Goal: Task Accomplishment & Management: Manage account settings

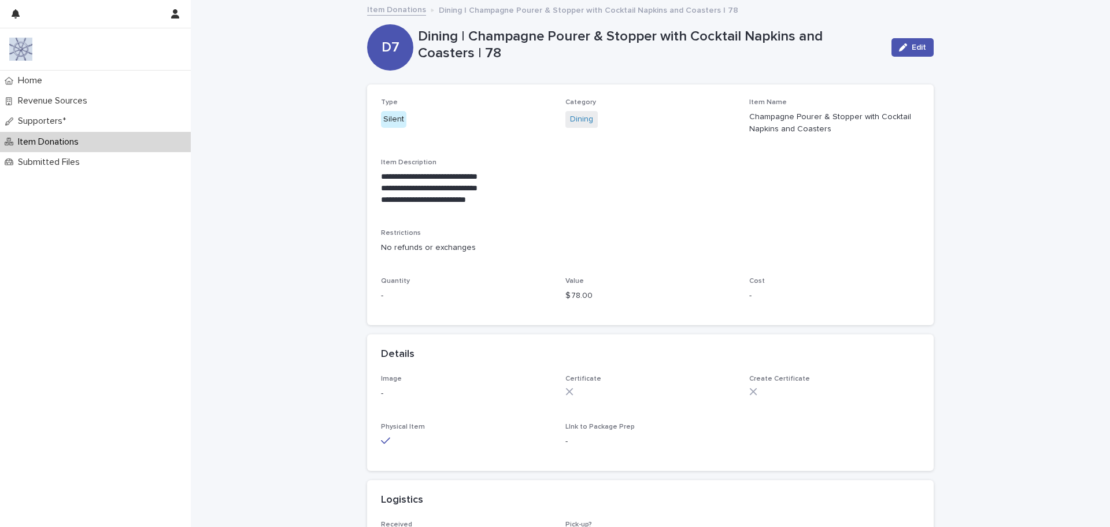
click at [57, 138] on p "Item Donations" at bounding box center [50, 141] width 75 height 11
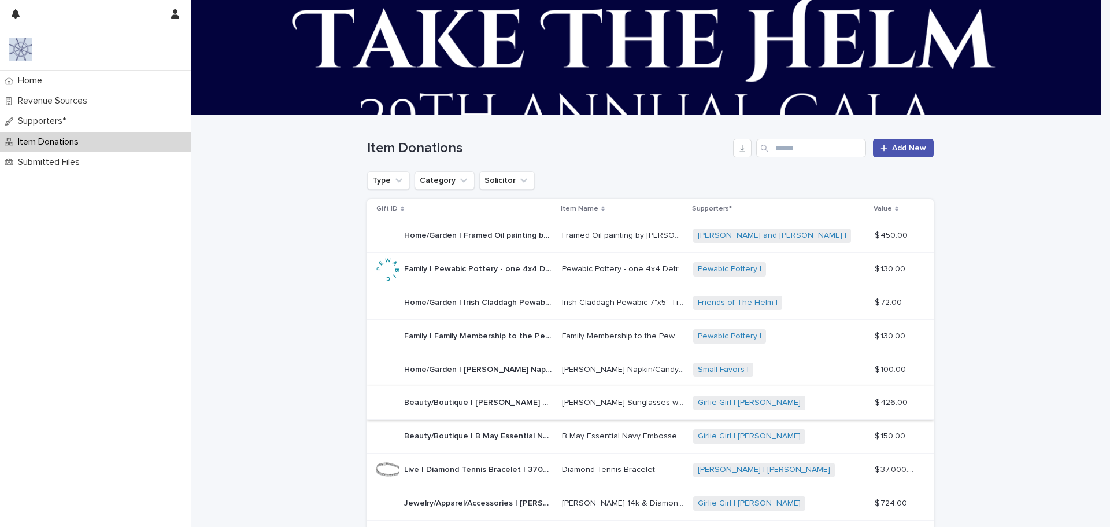
scroll to position [158, 0]
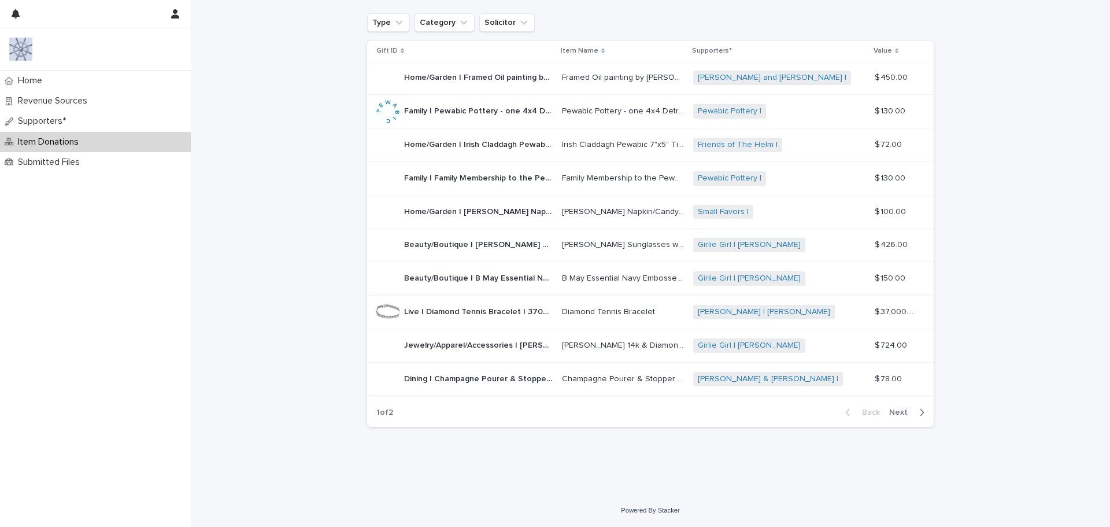
click at [899, 413] on span "Next" at bounding box center [901, 412] width 25 height 8
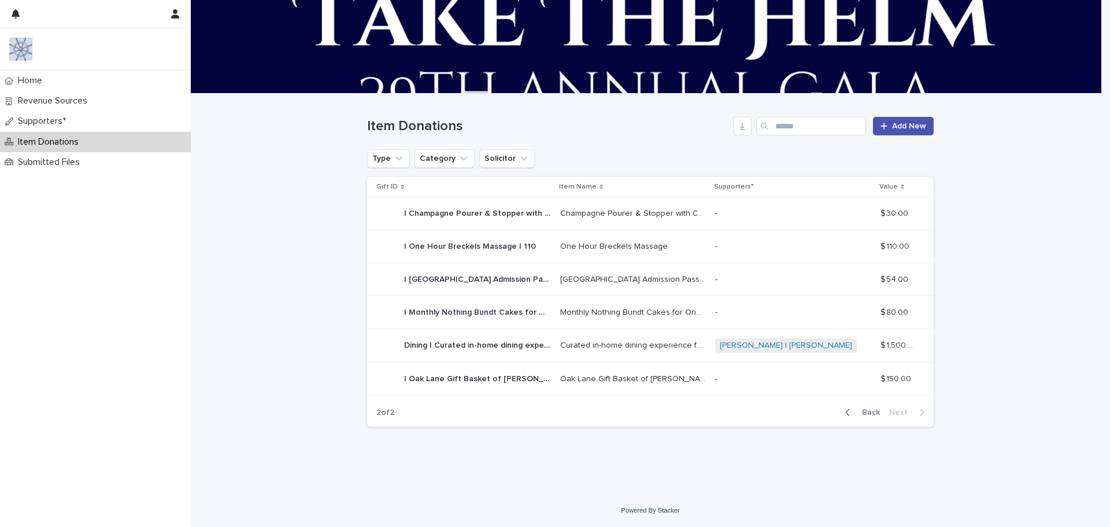
click at [445, 211] on p "| Champagne Pourer & Stopper with Cocktail Napkins | 30" at bounding box center [478, 212] width 149 height 12
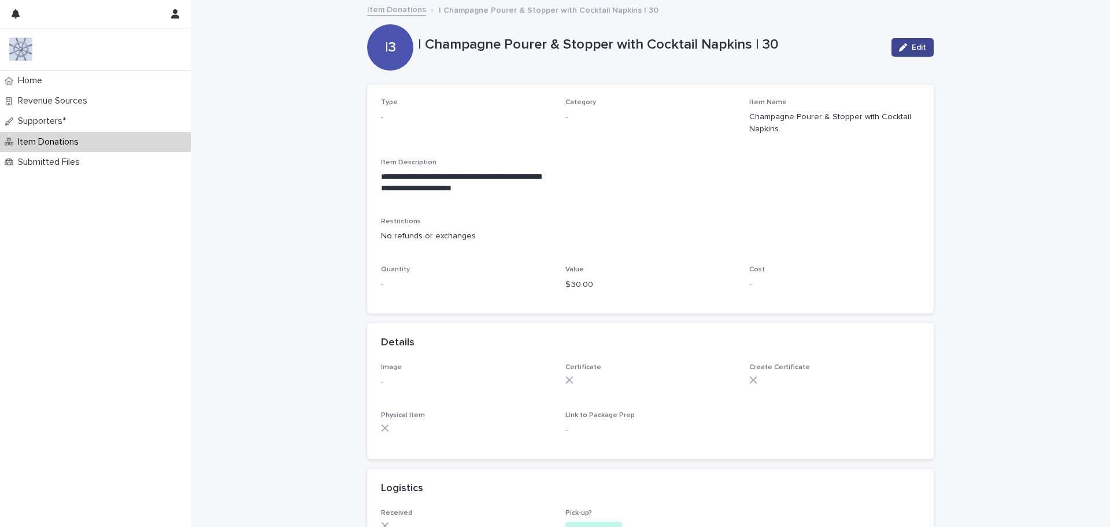
click at [903, 51] on icon "button" at bounding box center [903, 47] width 8 height 8
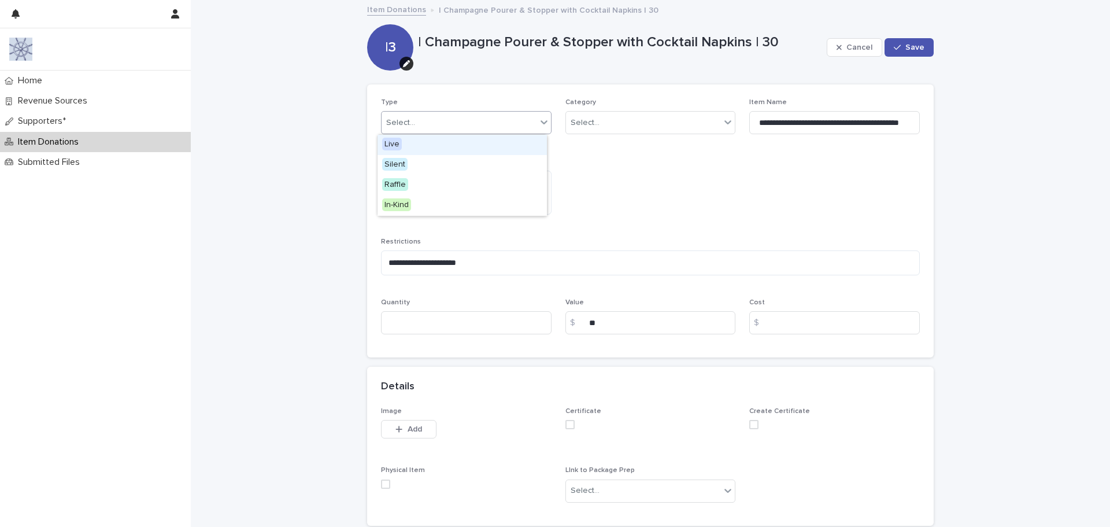
click at [471, 128] on div "Select..." at bounding box center [459, 122] width 155 height 19
click at [455, 168] on div "Silent" at bounding box center [462, 165] width 169 height 20
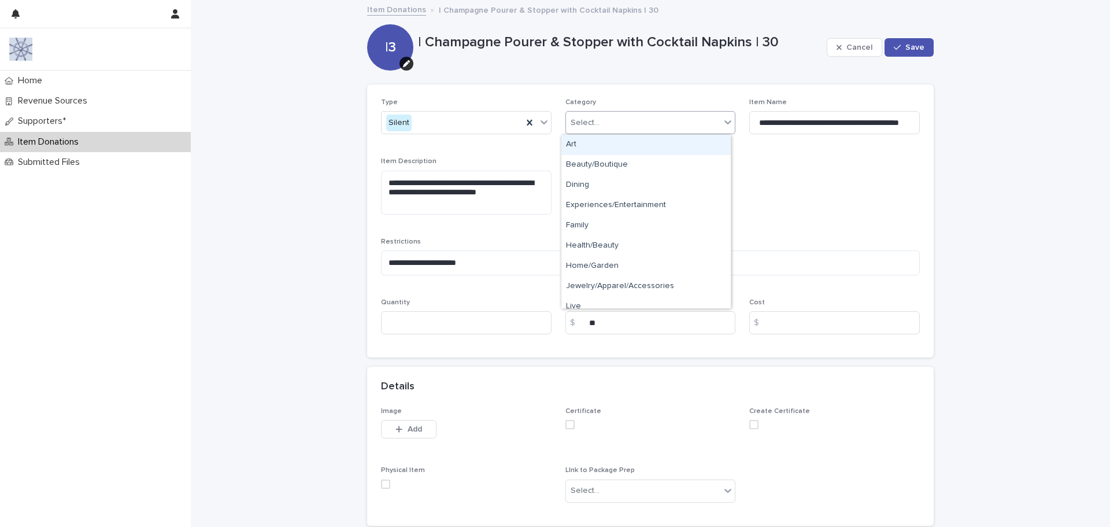
click at [589, 117] on div "Select..." at bounding box center [585, 123] width 29 height 12
click at [594, 190] on div "Dining" at bounding box center [645, 185] width 169 height 20
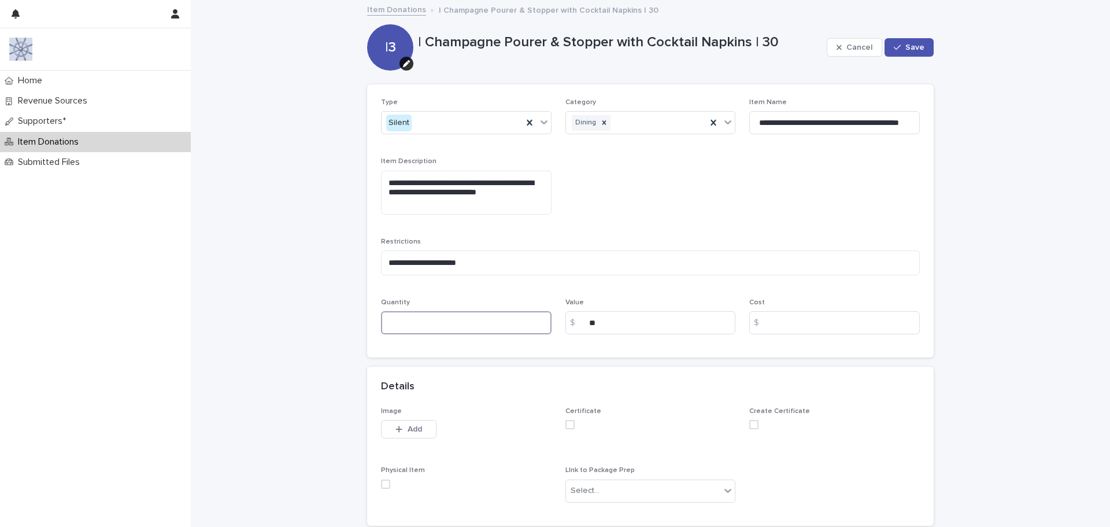
click at [452, 314] on input at bounding box center [466, 322] width 171 height 23
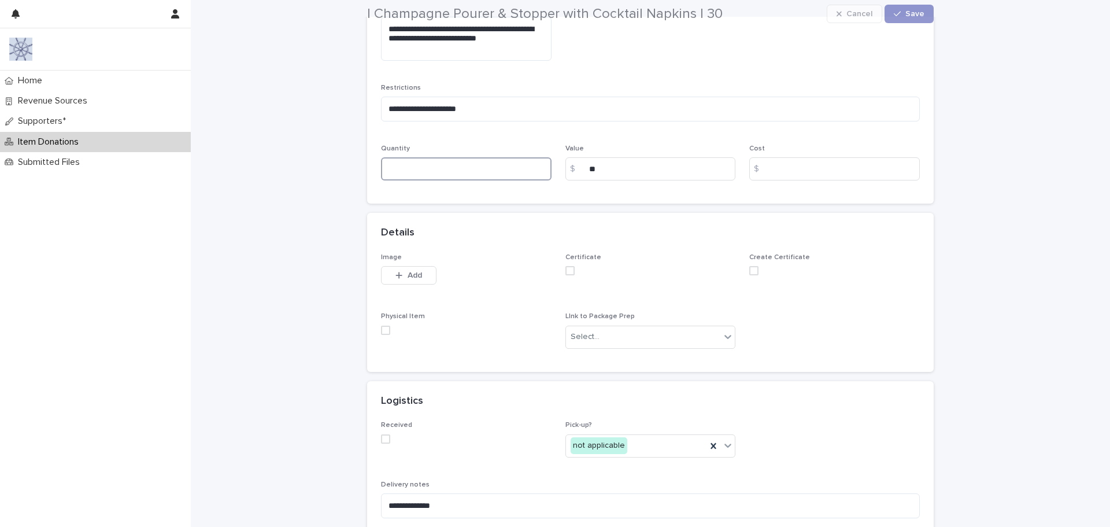
scroll to position [173, 0]
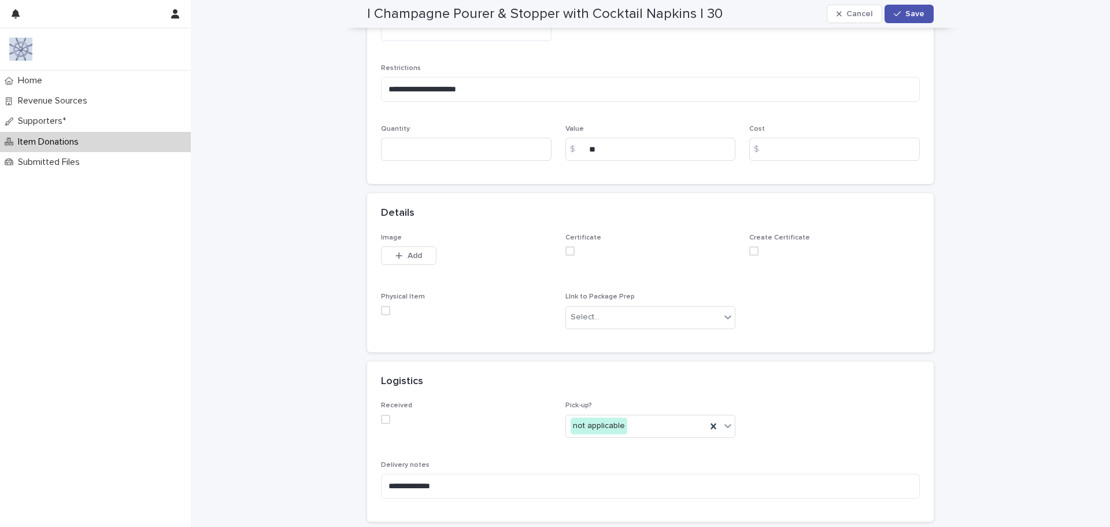
click at [387, 312] on label at bounding box center [466, 310] width 171 height 9
click at [382, 420] on span at bounding box center [385, 419] width 9 height 9
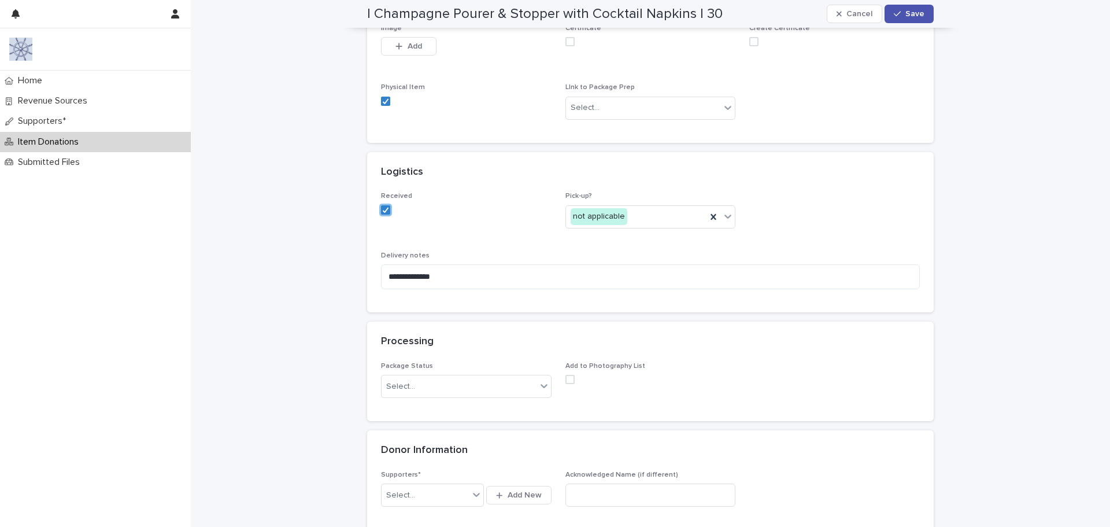
scroll to position [405, 0]
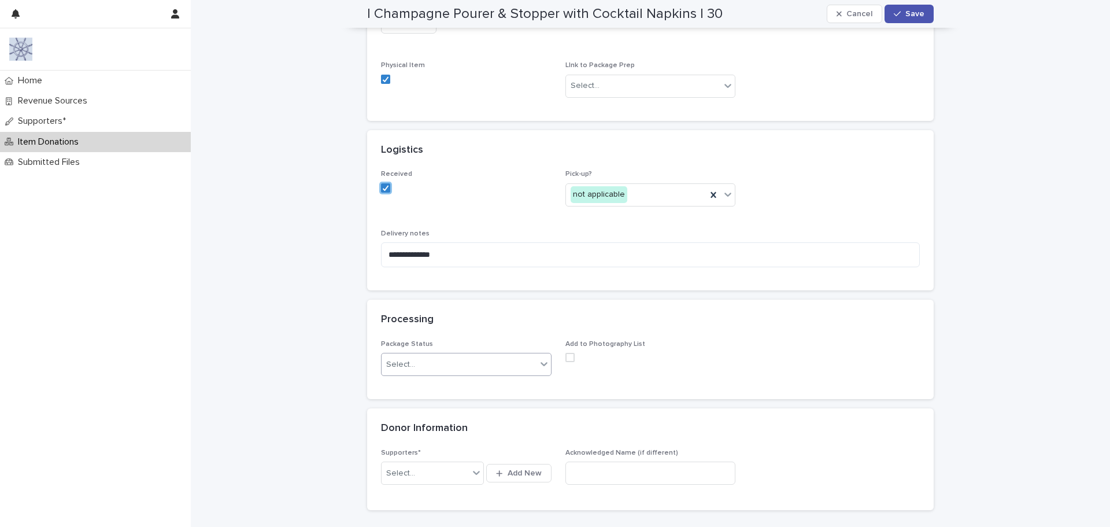
click at [442, 363] on div "Select..." at bounding box center [459, 364] width 155 height 19
click at [568, 358] on span at bounding box center [569, 357] width 9 height 9
click at [424, 474] on div "Select..." at bounding box center [425, 473] width 87 height 19
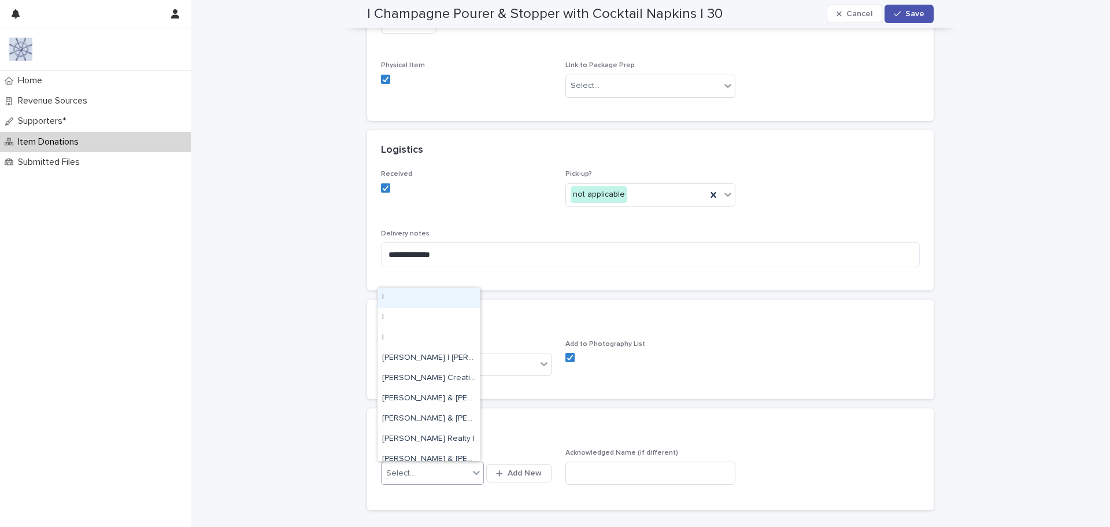
click at [437, 473] on div "Select..." at bounding box center [425, 473] width 87 height 19
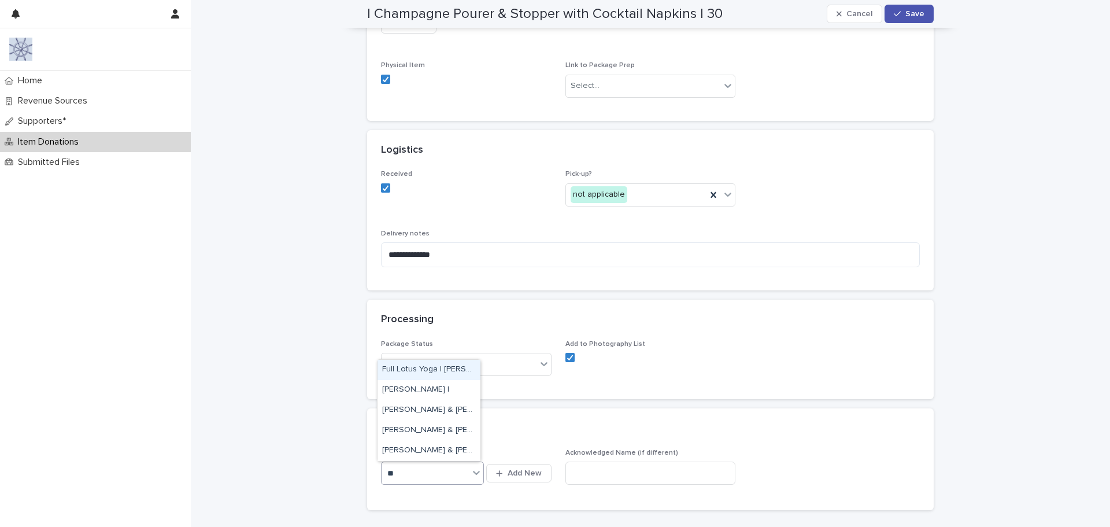
type input "***"
click at [429, 435] on div "[PERSON_NAME] & [PERSON_NAME] |" at bounding box center [429, 430] width 103 height 20
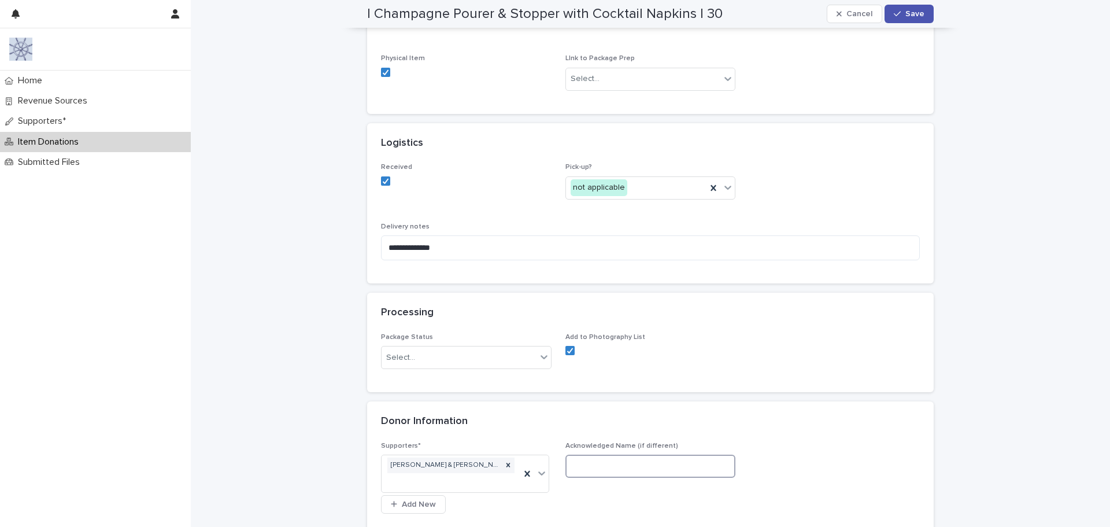
click at [615, 469] on input at bounding box center [650, 465] width 171 height 23
type input "**********"
click at [910, 9] on button "Save" at bounding box center [909, 14] width 49 height 19
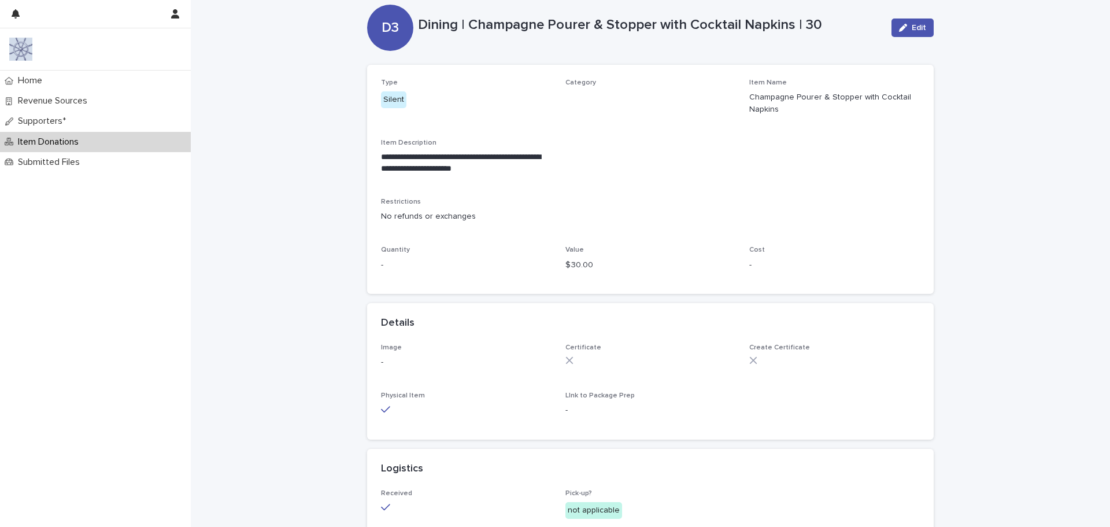
scroll to position [0, 0]
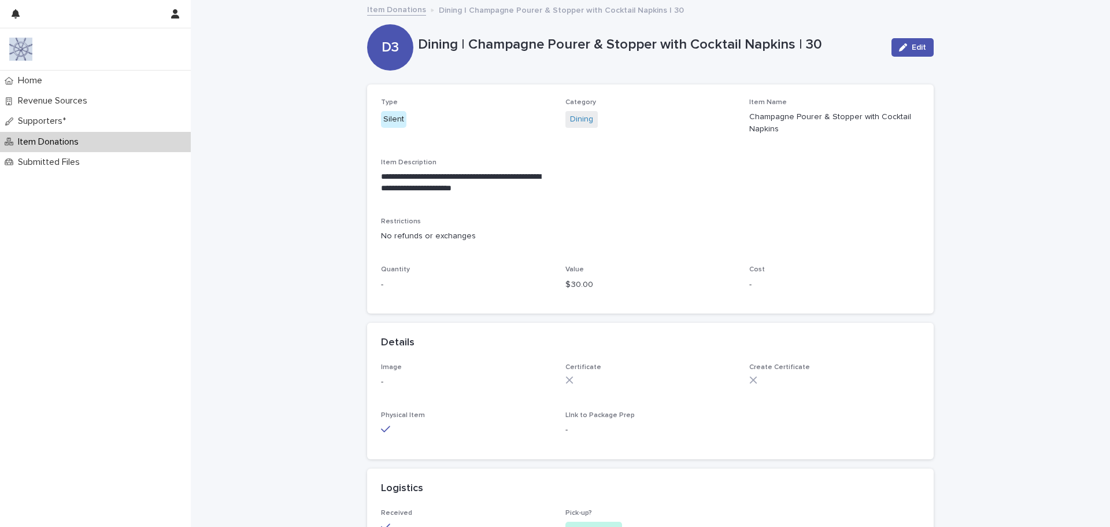
click at [394, 8] on link "Item Donations" at bounding box center [396, 8] width 59 height 13
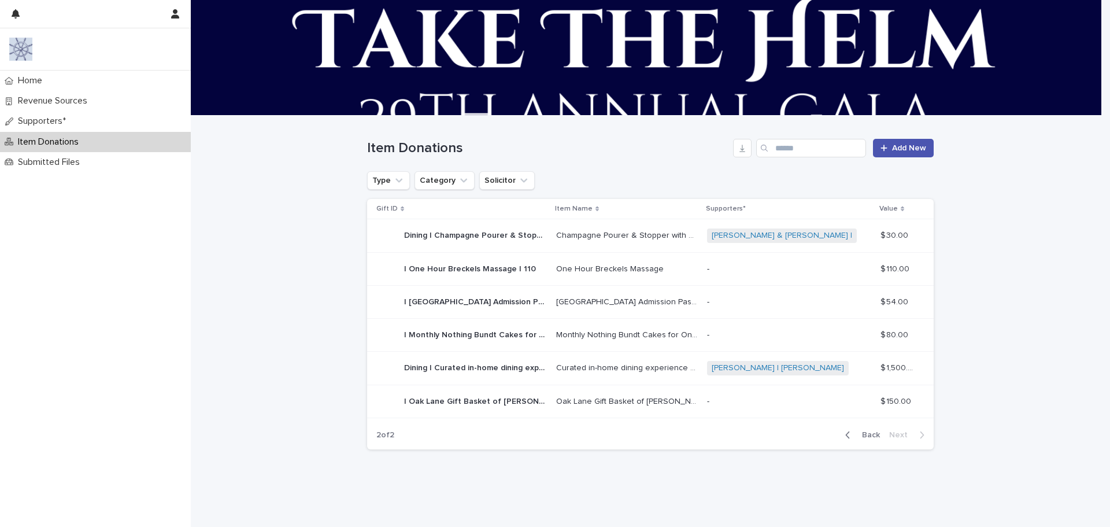
click at [772, 269] on p "-" at bounding box center [789, 269] width 164 height 10
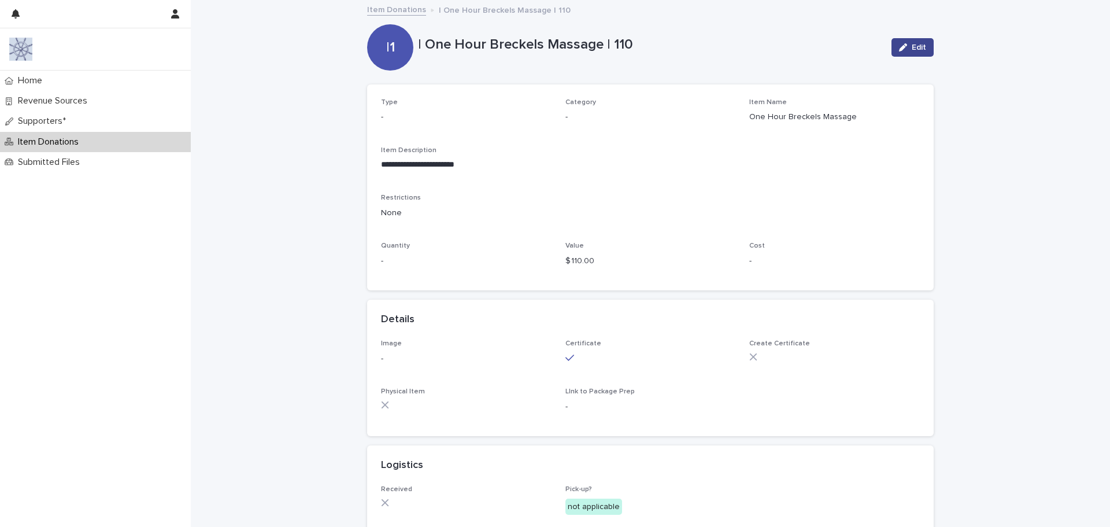
click at [914, 46] on span "Edit" at bounding box center [919, 47] width 14 height 8
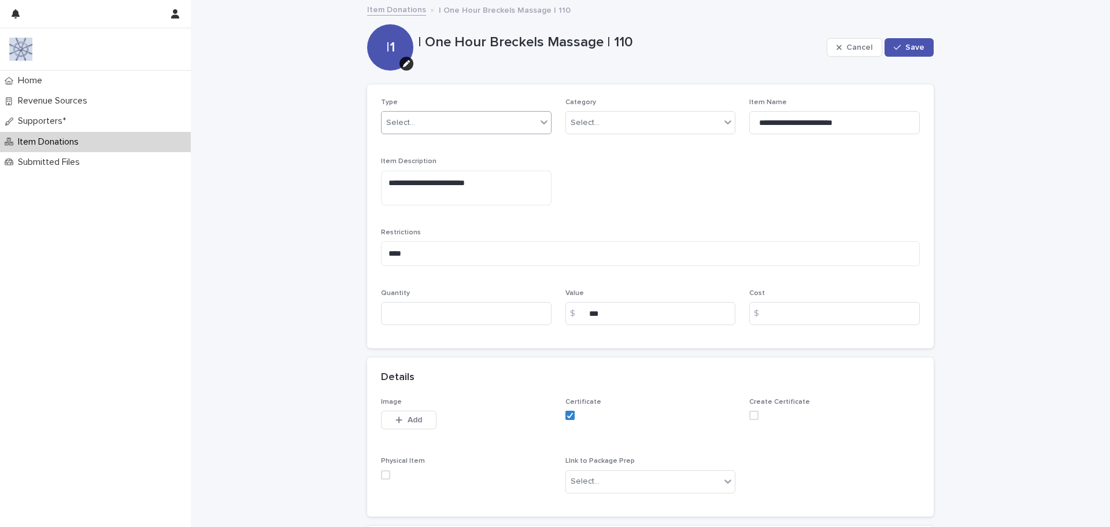
click at [456, 121] on div "Select..." at bounding box center [459, 122] width 155 height 19
click at [437, 169] on div "Silent" at bounding box center [462, 165] width 169 height 20
click at [578, 117] on div "Select..." at bounding box center [585, 123] width 29 height 12
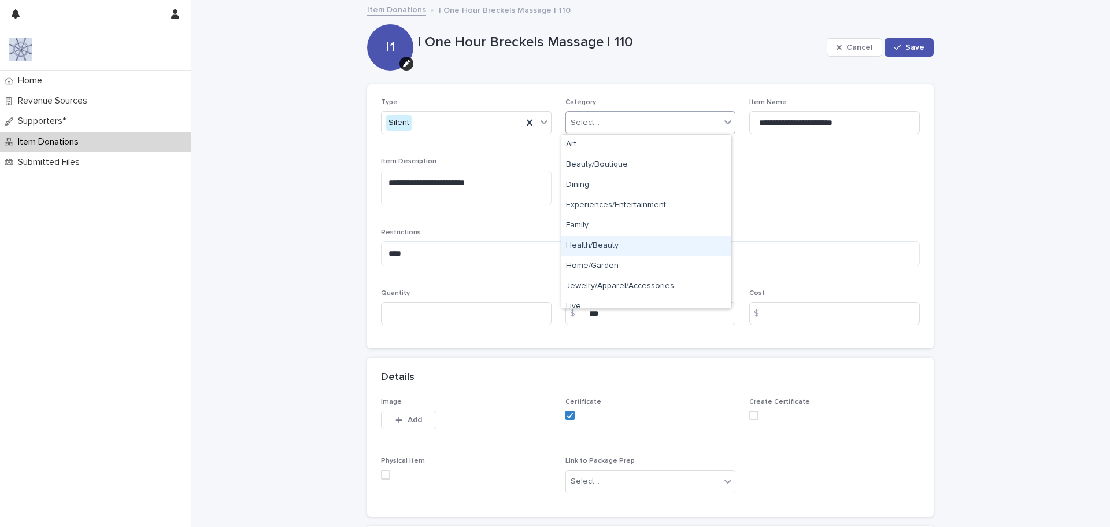
click at [593, 244] on div "Health/Beauty" at bounding box center [645, 246] width 169 height 20
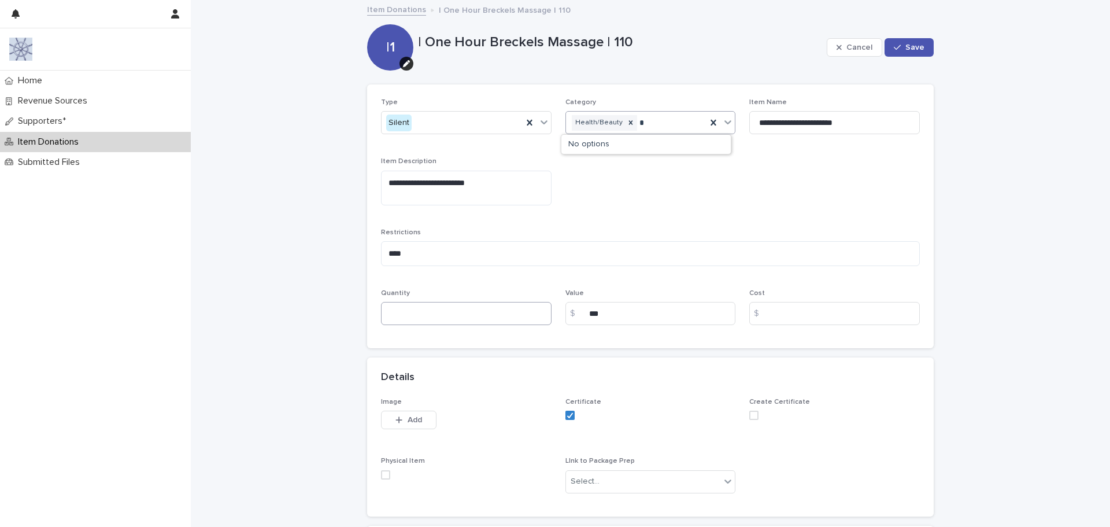
type input "*"
click at [409, 310] on input at bounding box center [466, 313] width 171 height 23
type input "*"
click at [428, 253] on textarea "****" at bounding box center [650, 253] width 539 height 25
drag, startPoint x: 428, startPoint y: 253, endPoint x: 362, endPoint y: 246, distance: 66.9
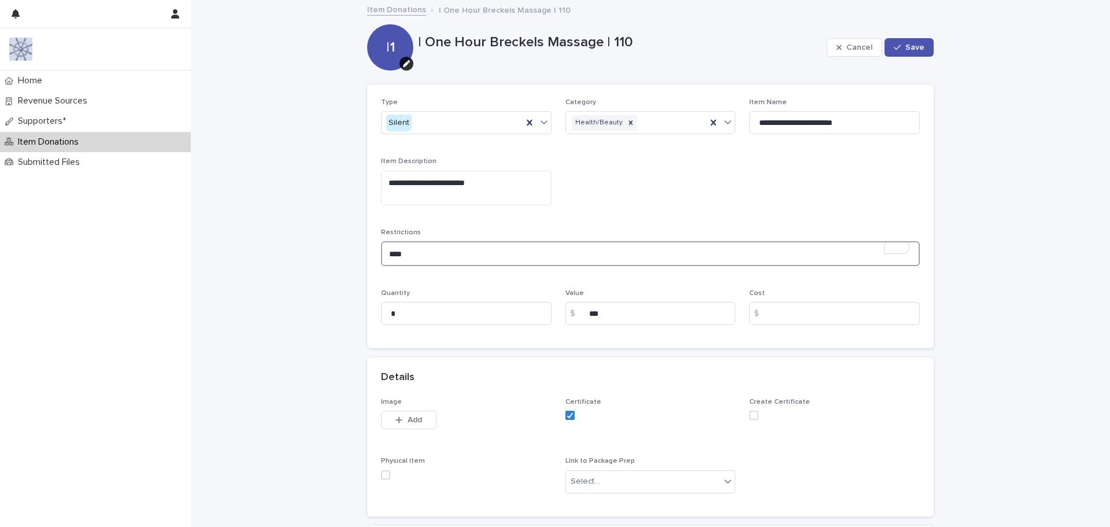
click at [362, 246] on div "**********" at bounding box center [650, 472] width 578 height 942
type textarea "**********"
drag, startPoint x: 438, startPoint y: 252, endPoint x: 365, endPoint y: 249, distance: 72.9
click at [367, 249] on div "**********" at bounding box center [650, 216] width 567 height 264
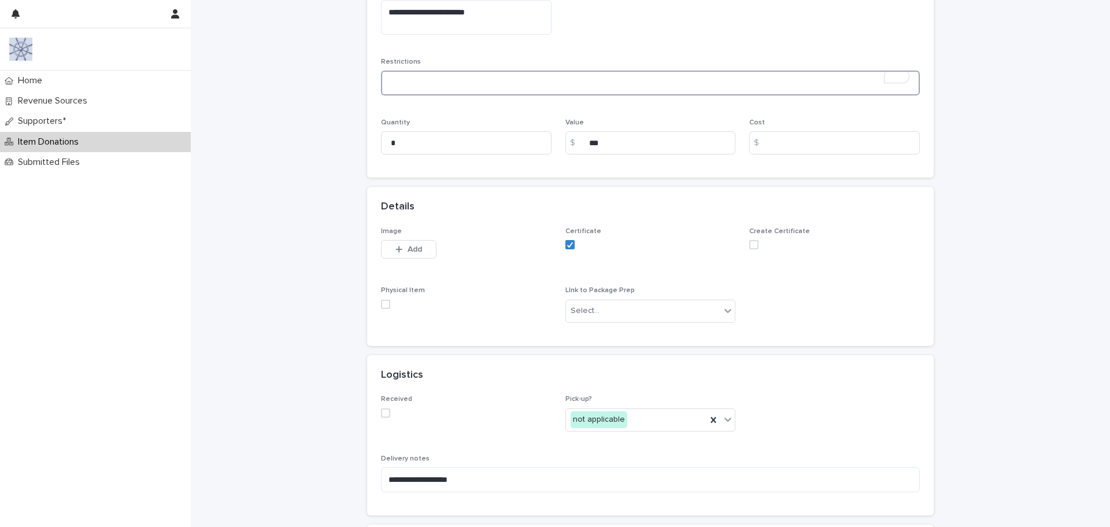
scroll to position [231, 0]
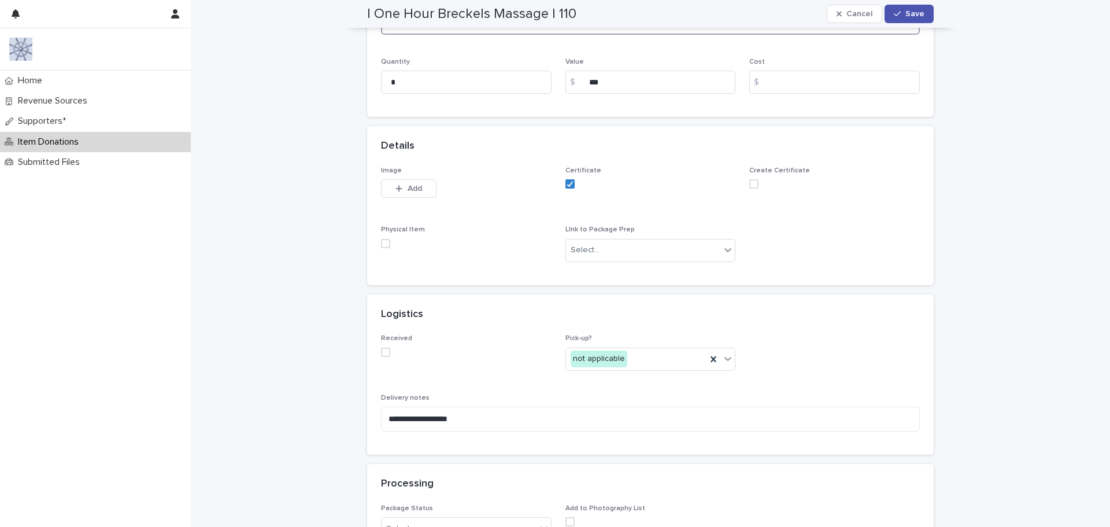
click at [383, 349] on span at bounding box center [385, 351] width 9 height 9
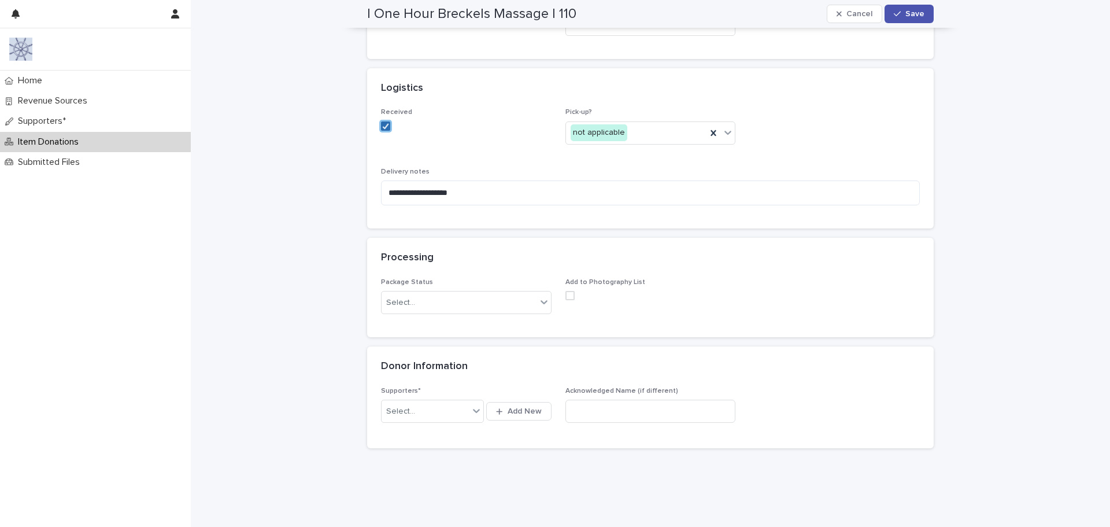
scroll to position [479, 0]
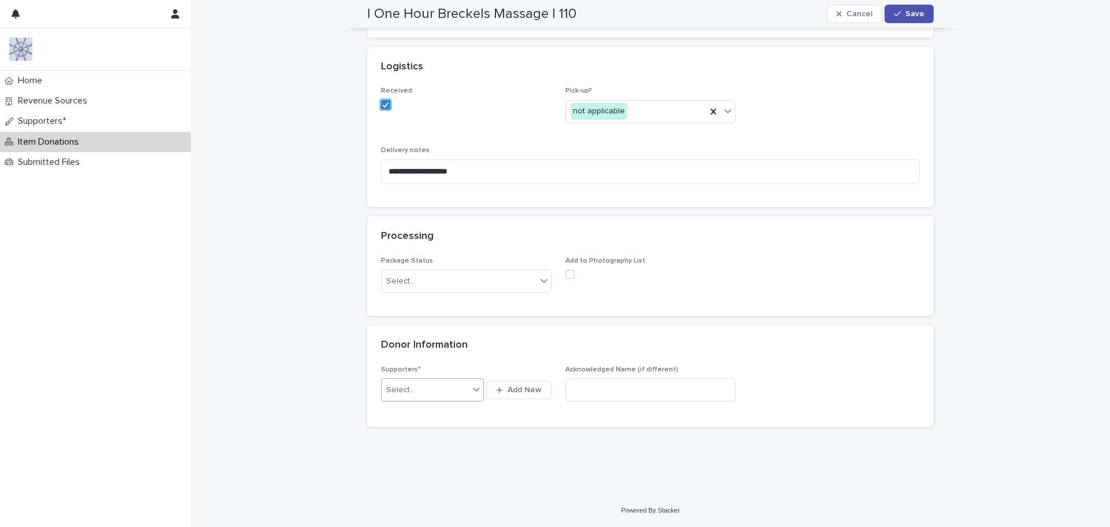
click at [402, 389] on div "Select..." at bounding box center [400, 390] width 29 height 12
type input "***"
click at [398, 409] on div "Breckels Massage Therapy | [PERSON_NAME]" at bounding box center [429, 412] width 103 height 20
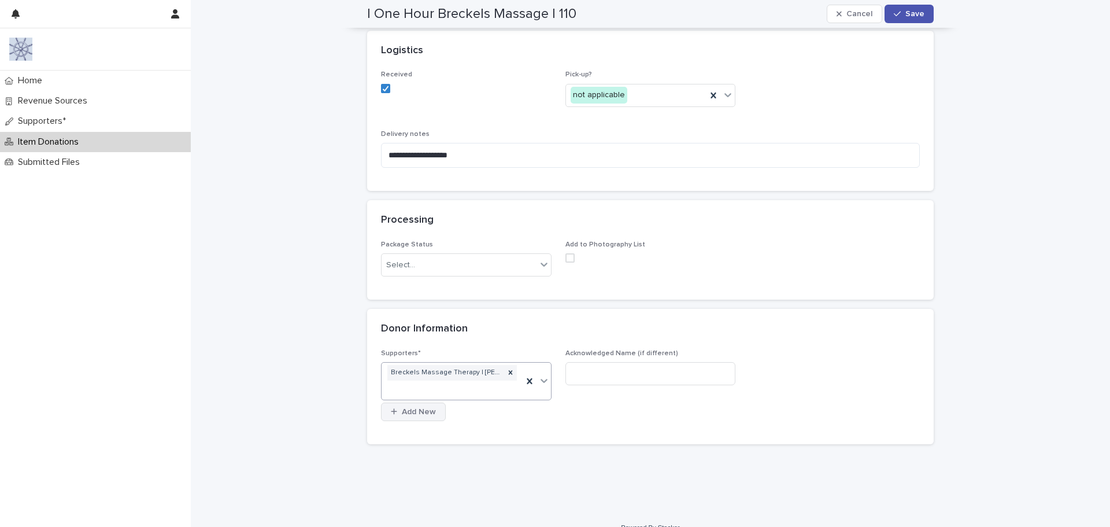
scroll to position [512, 0]
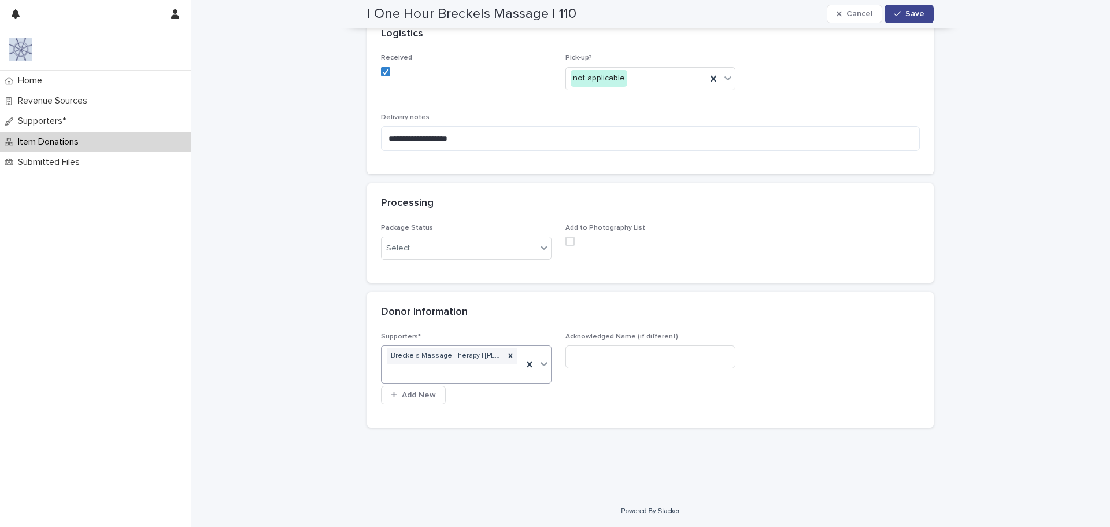
click at [901, 12] on div "button" at bounding box center [900, 14] width 12 height 8
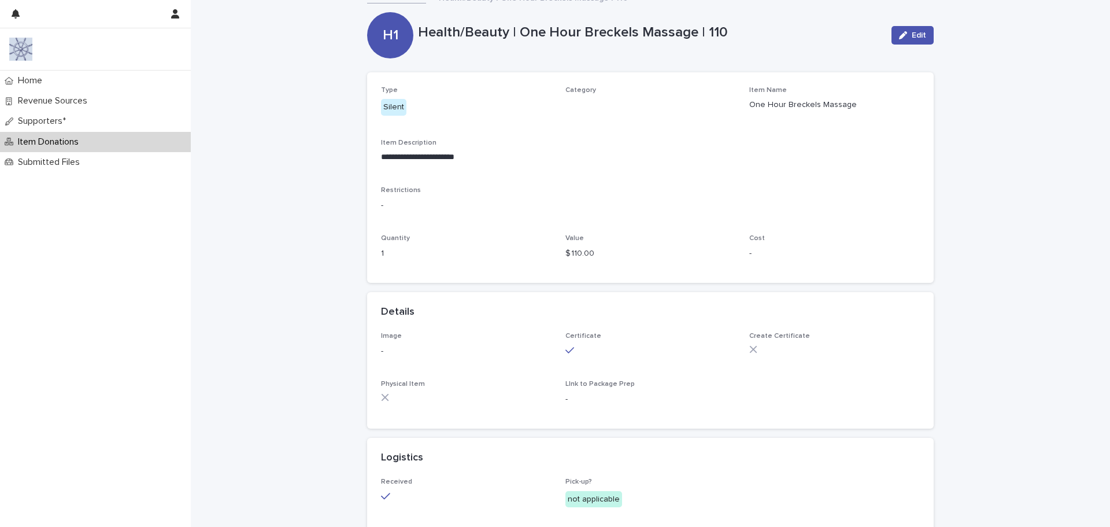
scroll to position [0, 0]
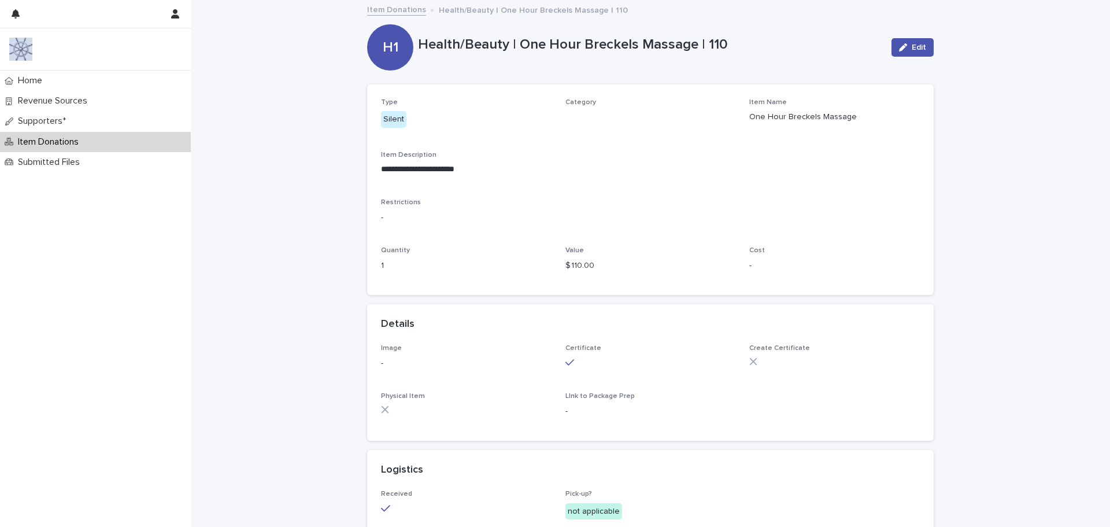
click at [403, 8] on link "Item Donations" at bounding box center [396, 8] width 59 height 13
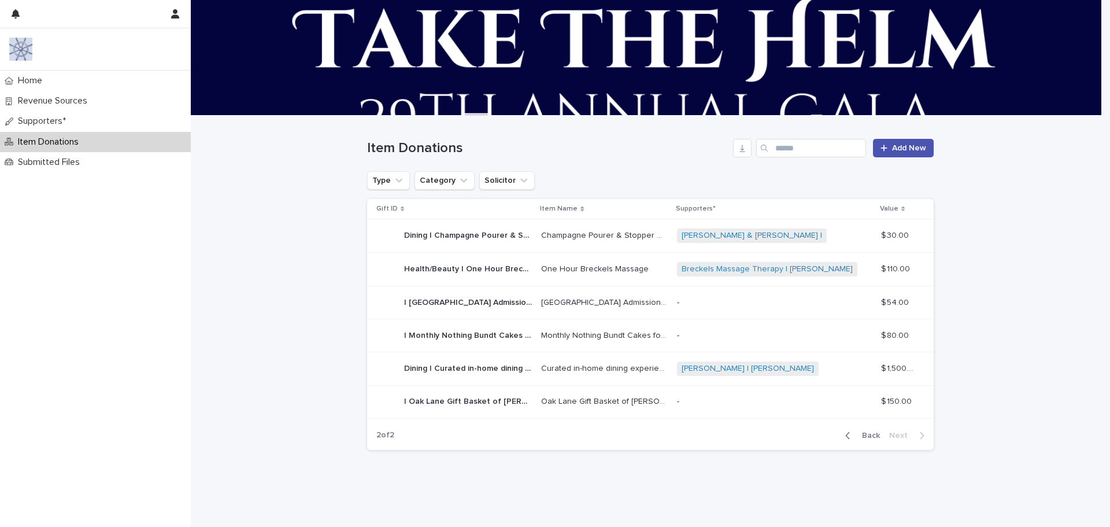
click at [758, 303] on p "-" at bounding box center [774, 303] width 195 height 10
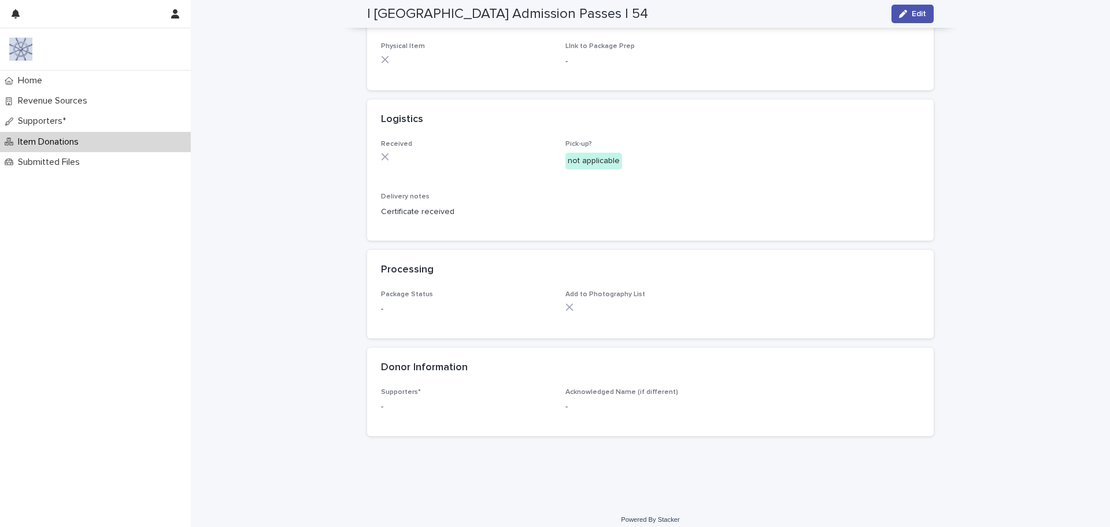
scroll to position [389, 0]
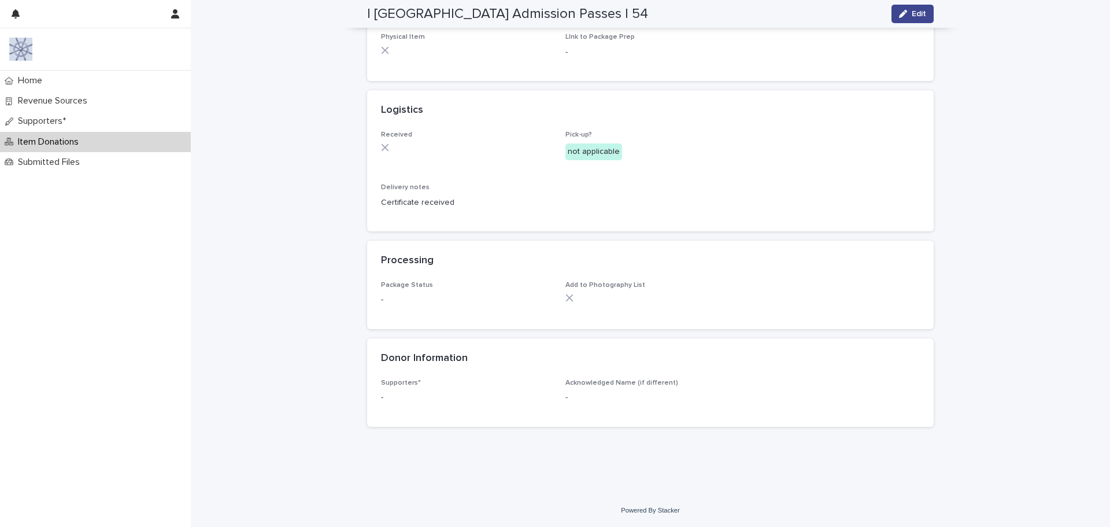
click at [912, 13] on span "Edit" at bounding box center [919, 14] width 14 height 8
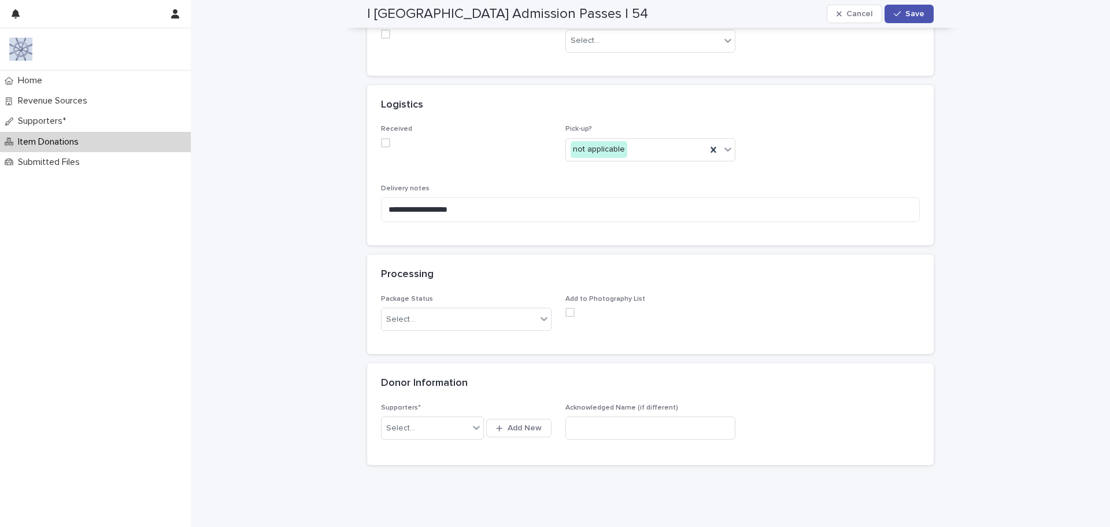
scroll to position [487, 0]
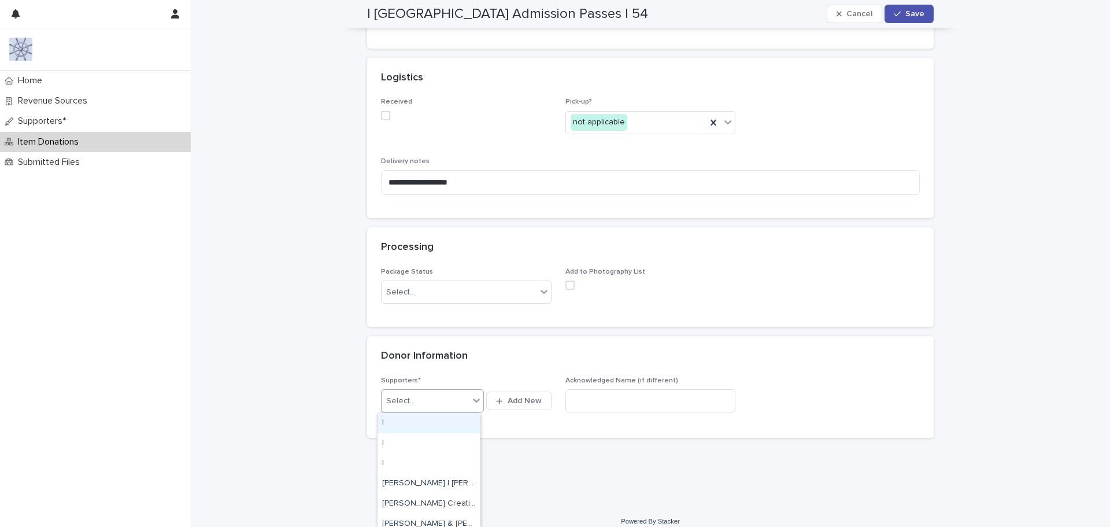
click at [420, 401] on div "Select..." at bounding box center [425, 400] width 87 height 19
type input "***"
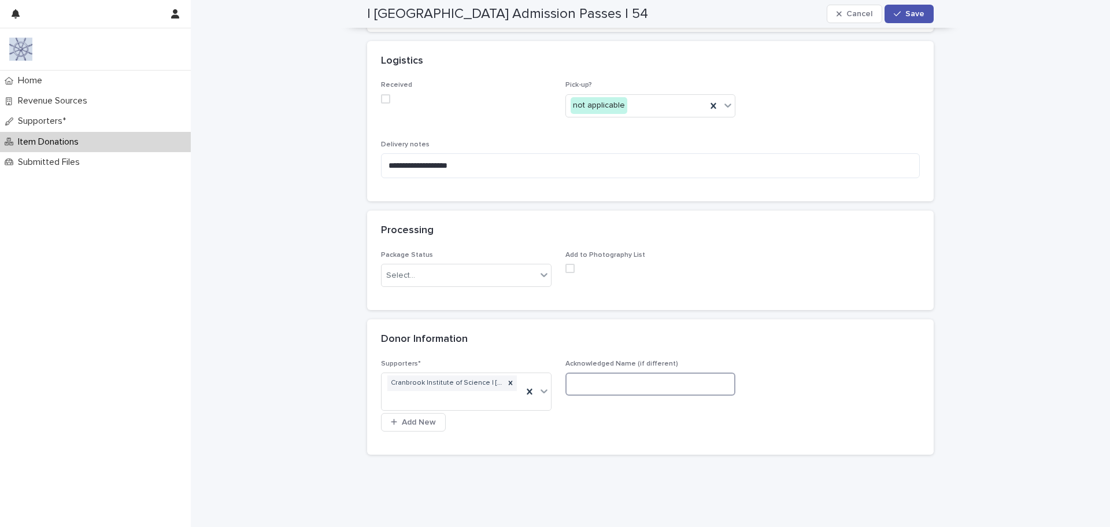
click at [606, 388] on input at bounding box center [650, 383] width 171 height 23
type input "**********"
click at [916, 15] on span "Save" at bounding box center [914, 14] width 19 height 8
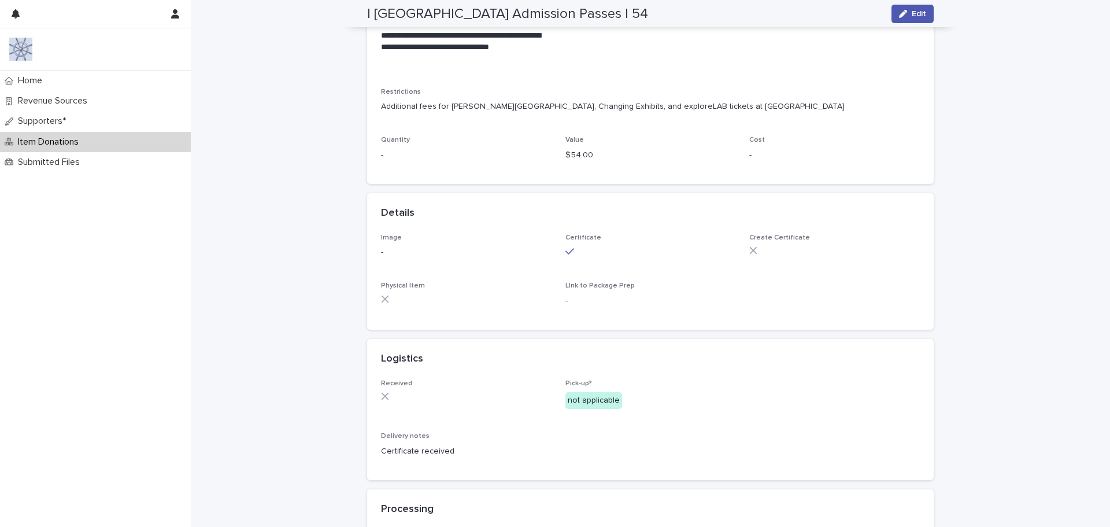
scroll to position [0, 0]
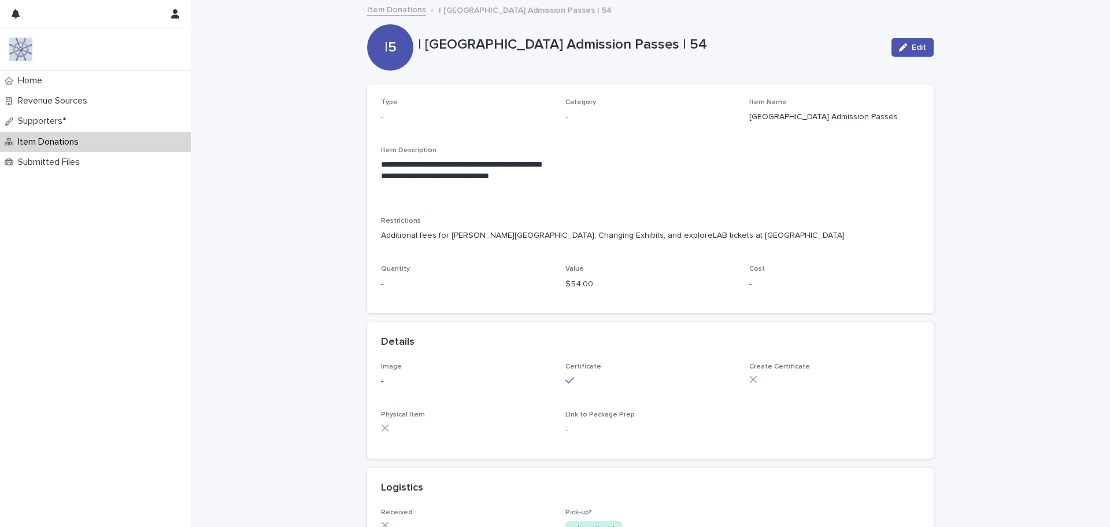
click at [385, 8] on link "Item Donations" at bounding box center [396, 8] width 59 height 13
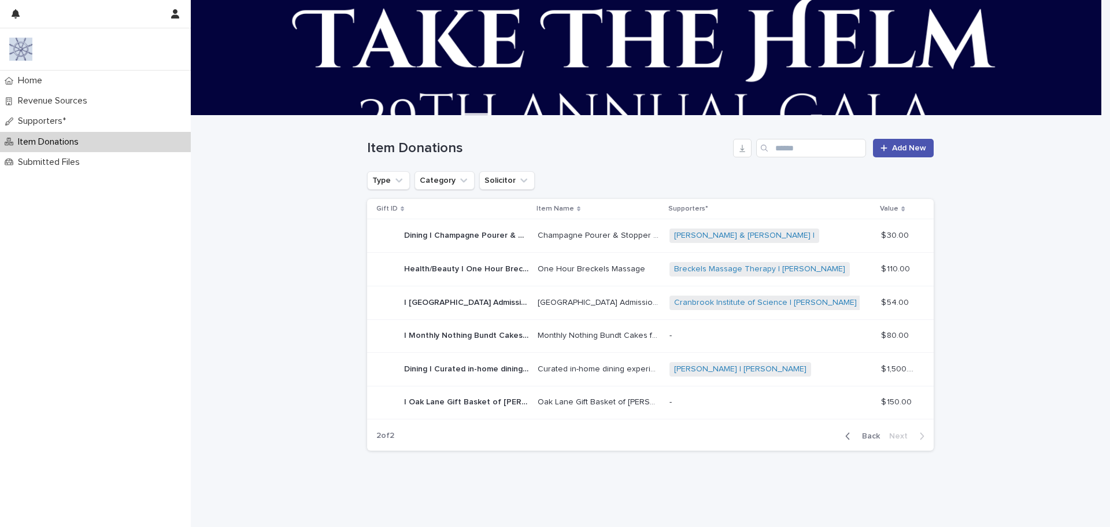
click at [738, 331] on p "-" at bounding box center [771, 336] width 202 height 10
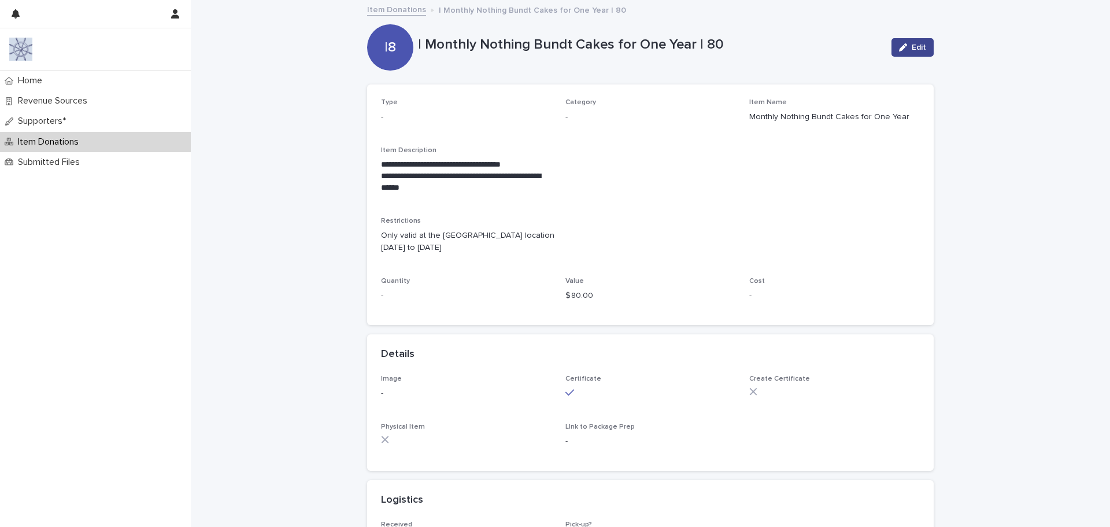
click at [900, 44] on icon "button" at bounding box center [903, 47] width 8 height 8
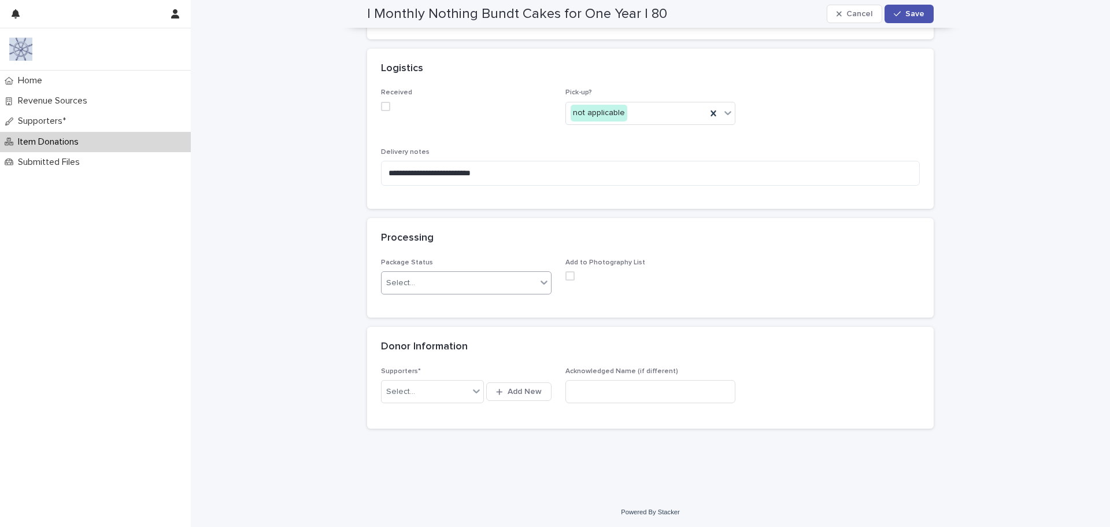
scroll to position [508, 0]
click at [422, 396] on div "Select..." at bounding box center [425, 389] width 87 height 19
click at [516, 391] on span "Add New" at bounding box center [525, 390] width 34 height 8
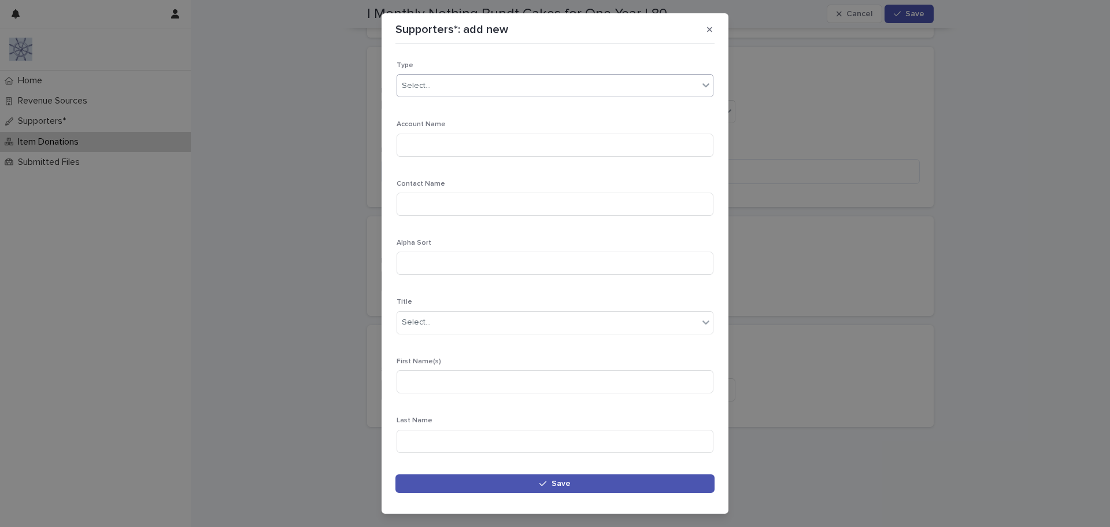
click at [429, 76] on div "Select..." at bounding box center [555, 85] width 317 height 23
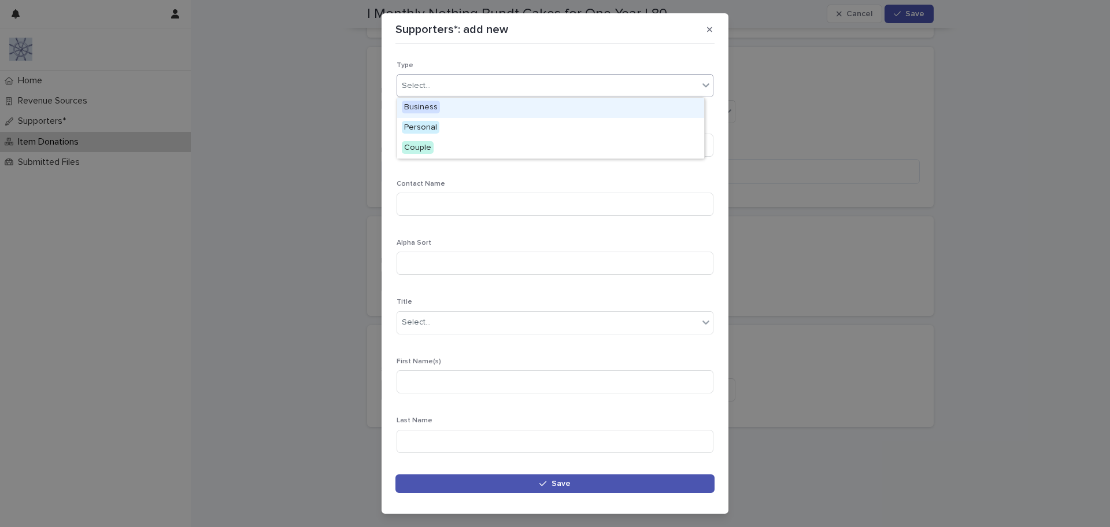
click at [426, 108] on span "Business" at bounding box center [421, 107] width 38 height 13
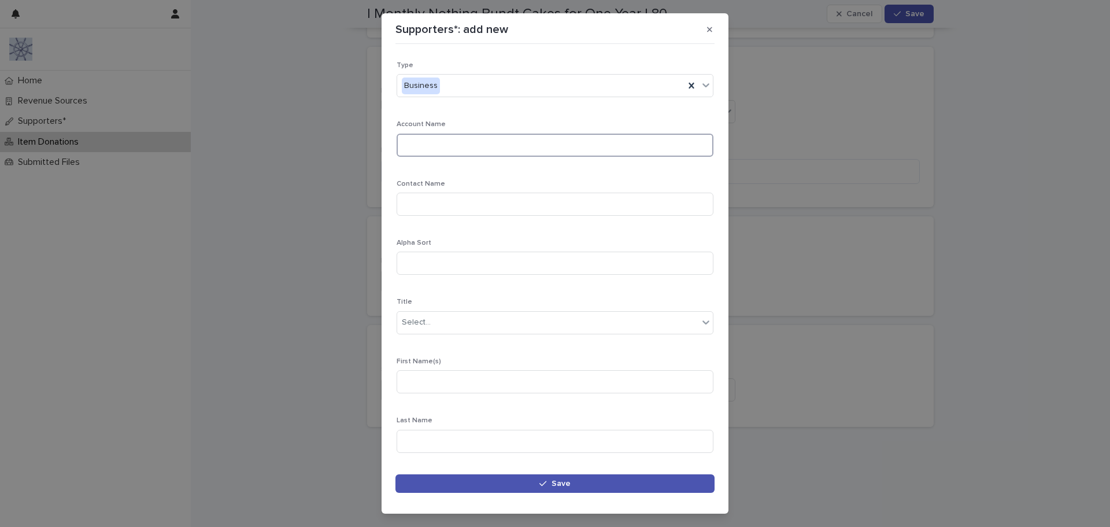
click at [434, 149] on input at bounding box center [555, 145] width 317 height 23
type input "**********"
click at [435, 206] on input at bounding box center [555, 204] width 317 height 23
type input "**********"
drag, startPoint x: 556, startPoint y: 145, endPoint x: 316, endPoint y: 111, distance: 242.9
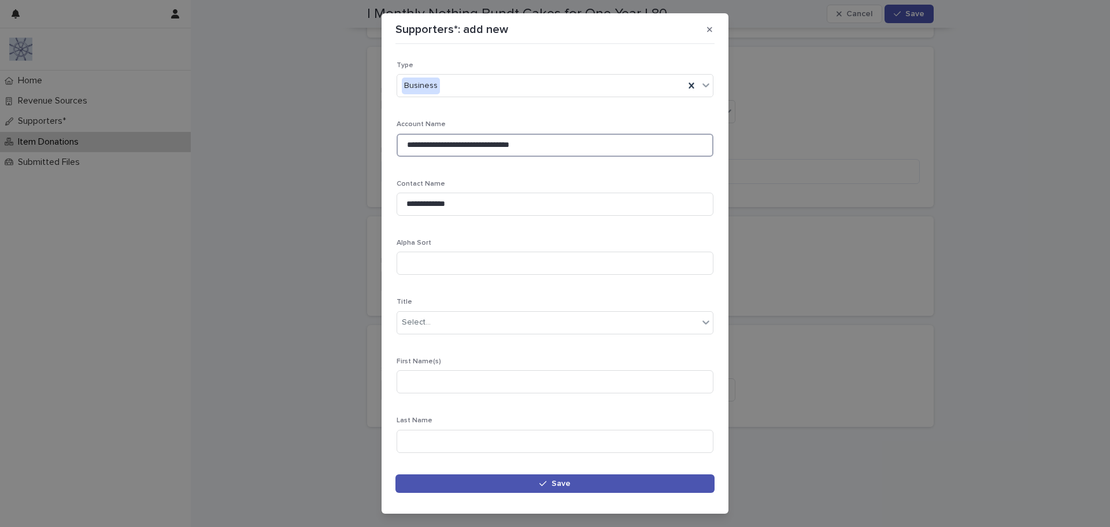
click at [316, 111] on div "**********" at bounding box center [555, 263] width 1110 height 527
click at [417, 258] on input at bounding box center [555, 263] width 317 height 23
paste input "**********"
type input "**********"
click at [438, 327] on div "Select..." at bounding box center [547, 322] width 301 height 19
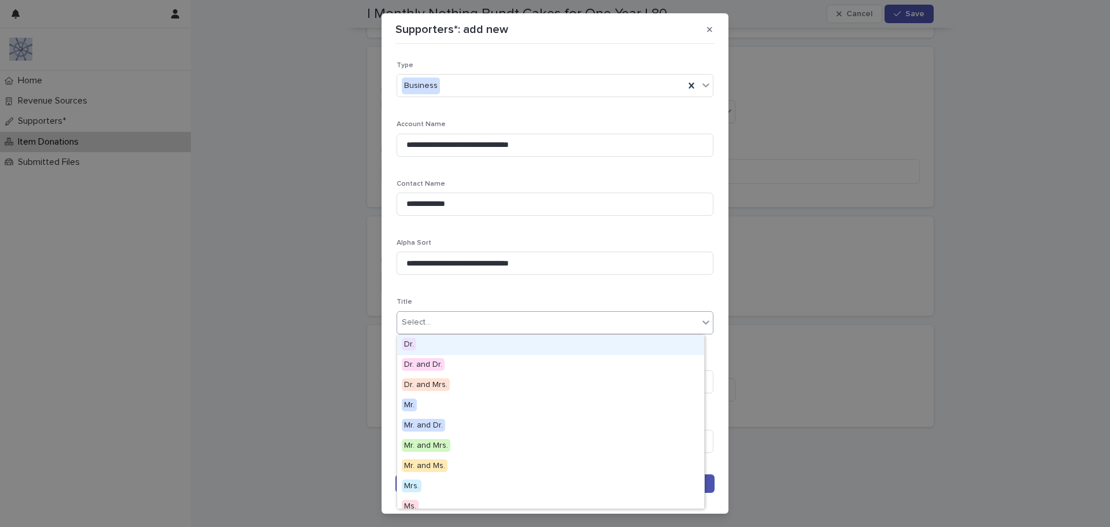
click at [438, 326] on div "Select..." at bounding box center [547, 322] width 301 height 19
click at [426, 317] on div "Select..." at bounding box center [416, 322] width 29 height 12
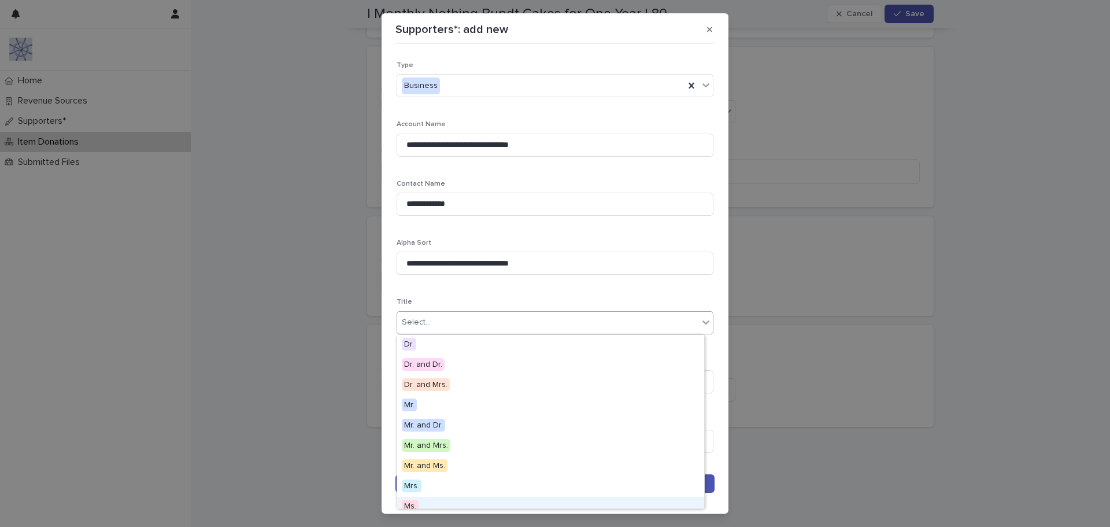
click at [409, 506] on span "Ms." at bounding box center [410, 506] width 17 height 13
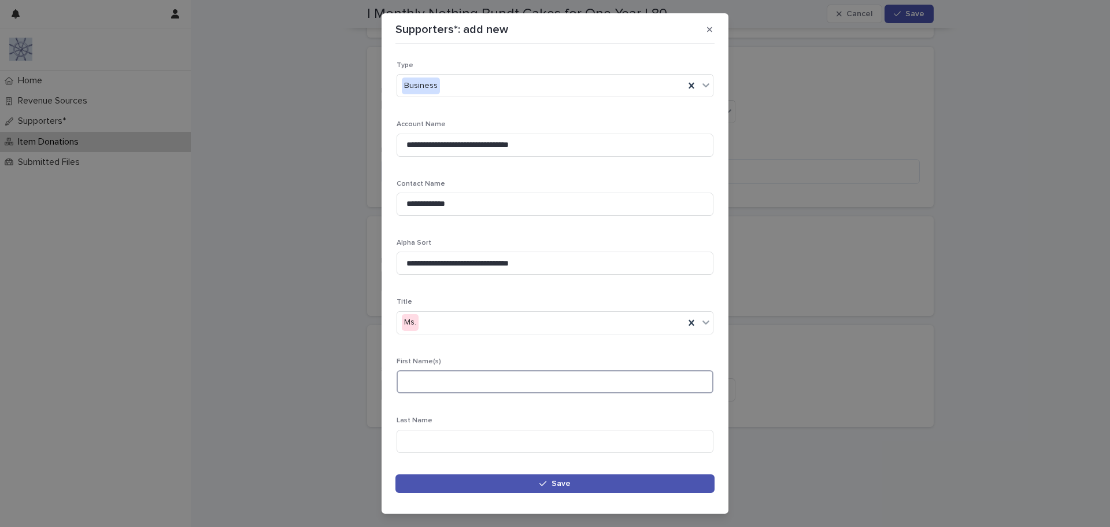
click at [413, 387] on input at bounding box center [555, 381] width 317 height 23
type input "********"
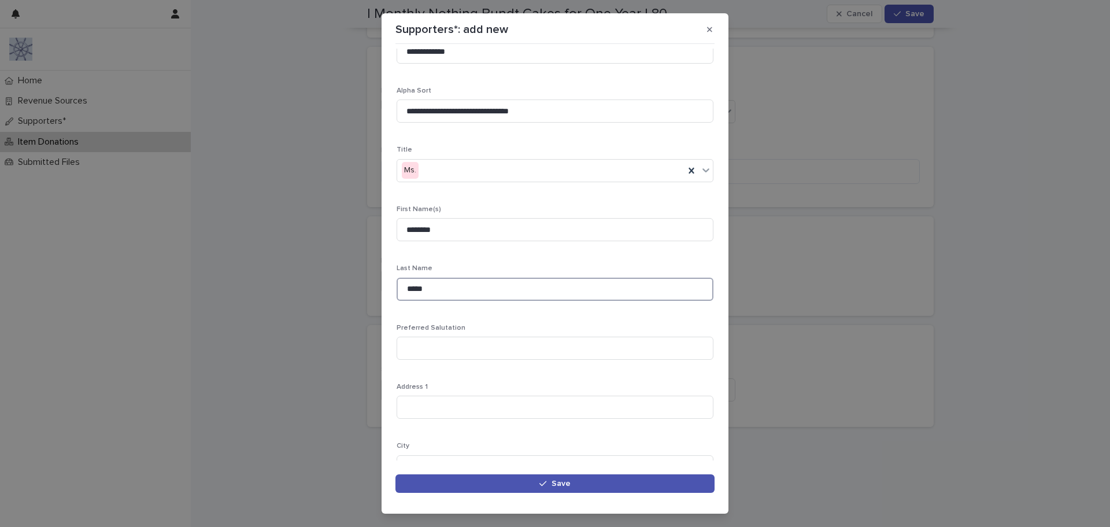
scroll to position [231, 0]
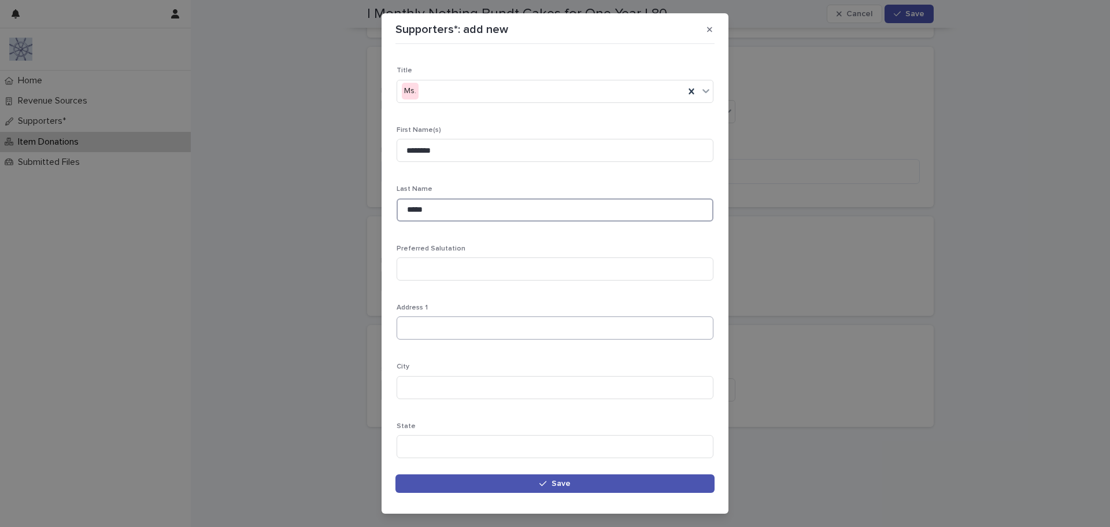
type input "*****"
click at [427, 325] on input at bounding box center [555, 327] width 317 height 23
type input "**********"
type input "*"
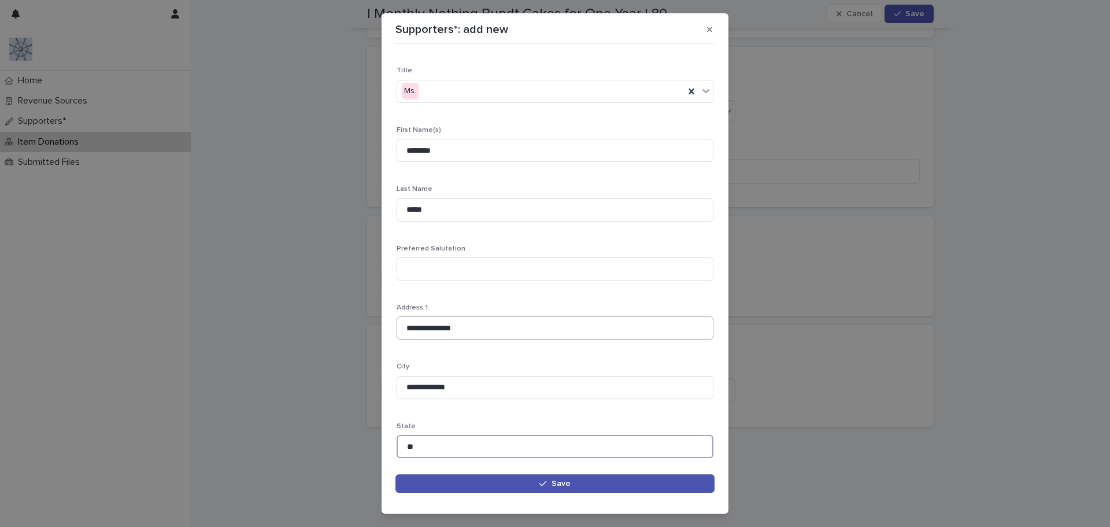
type input "**"
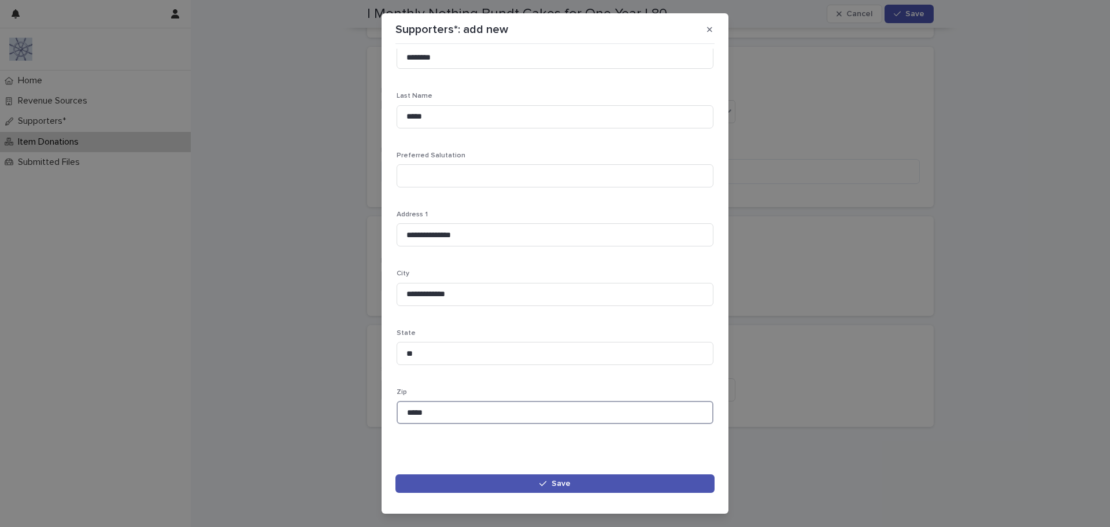
scroll to position [324, 0]
type input "*****"
click at [561, 483] on span "Save" at bounding box center [561, 483] width 19 height 8
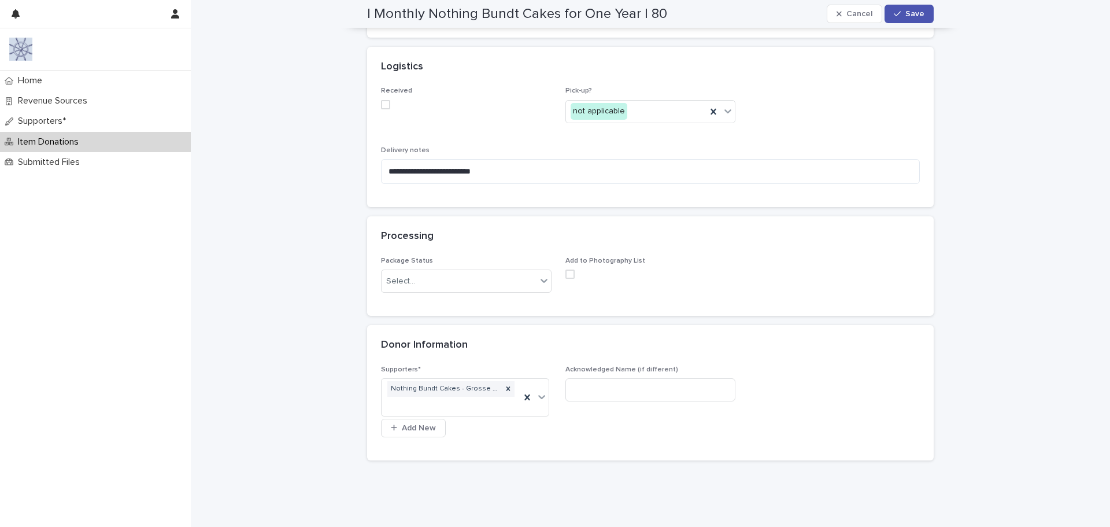
click at [71, 139] on p "Item Donations" at bounding box center [50, 141] width 75 height 11
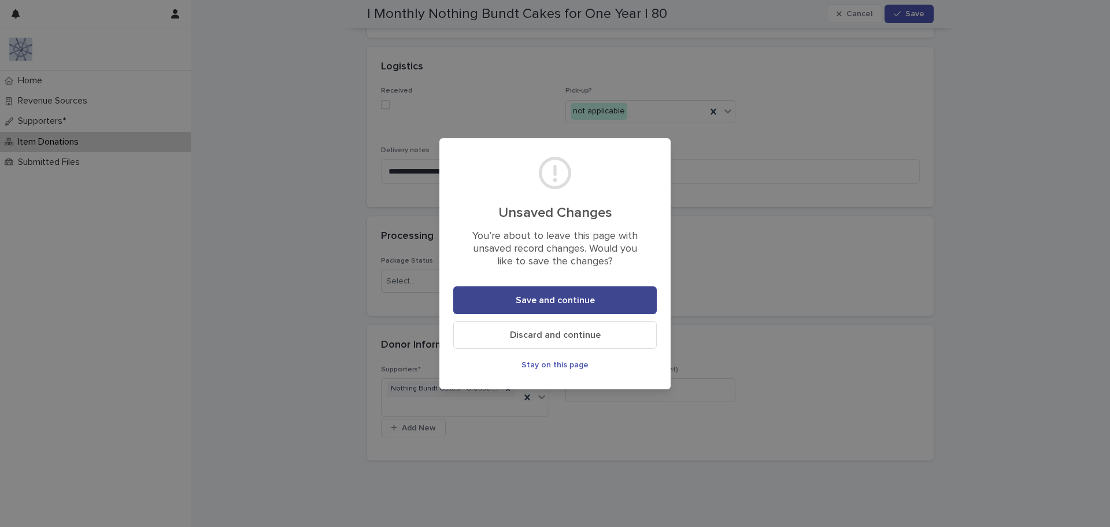
click at [528, 296] on span "Save and continue" at bounding box center [555, 299] width 79 height 9
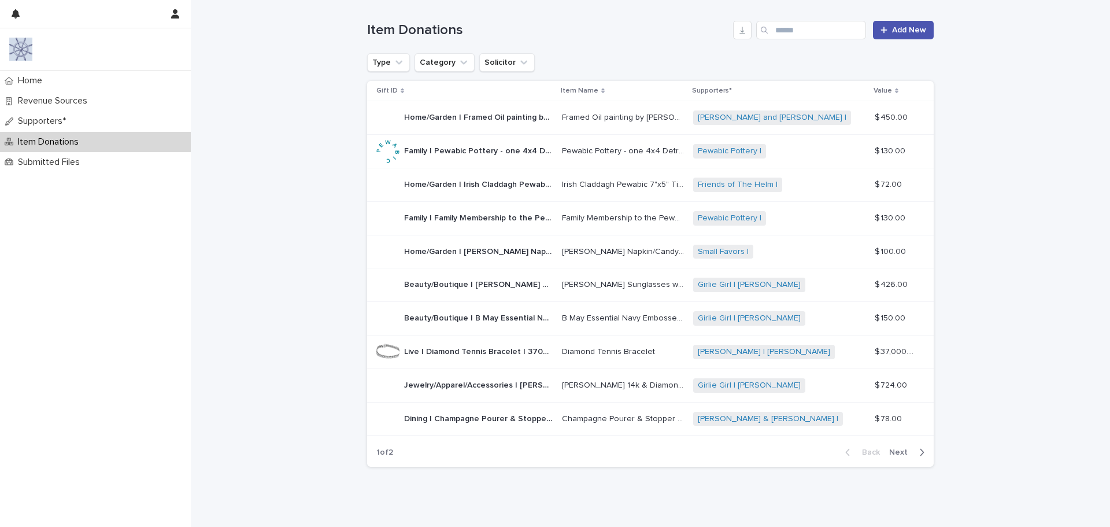
scroll to position [158, 0]
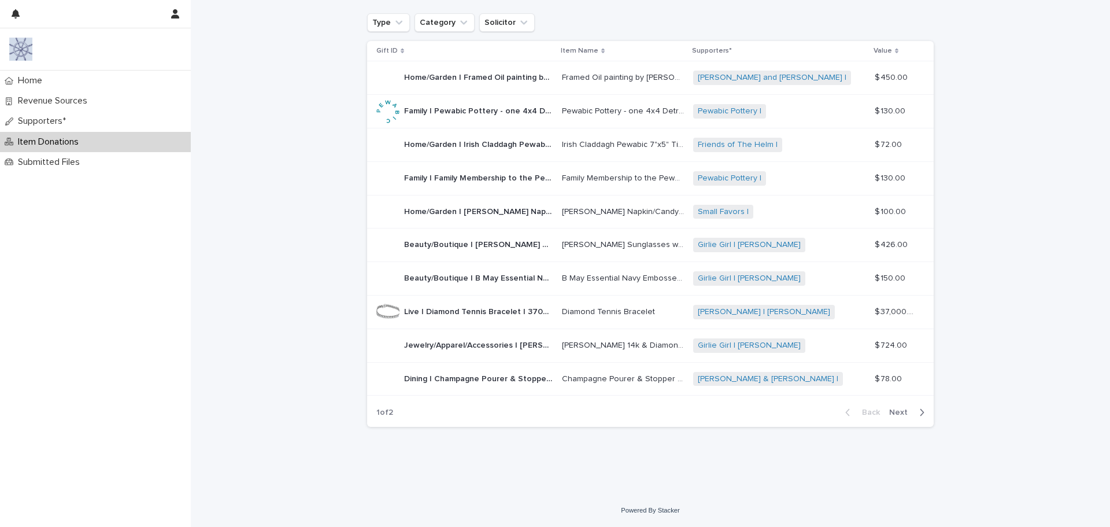
click at [893, 409] on span "Next" at bounding box center [901, 412] width 25 height 8
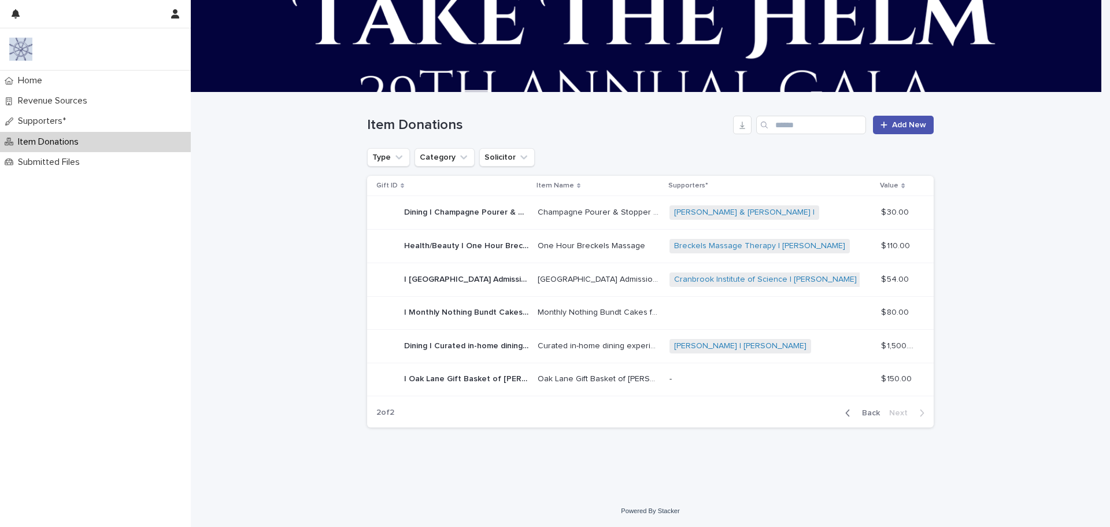
scroll to position [23, 0]
click at [746, 311] on link "Nothing Bundt Cakes - Grosse Pointe |" at bounding box center [745, 313] width 143 height 10
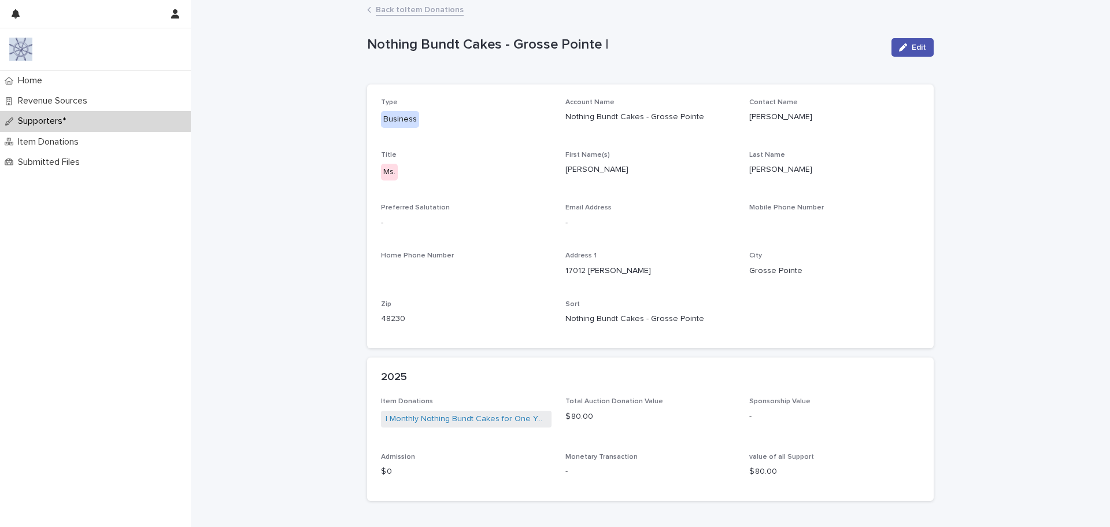
click at [397, 9] on link "Back to Item Donations" at bounding box center [420, 8] width 88 height 13
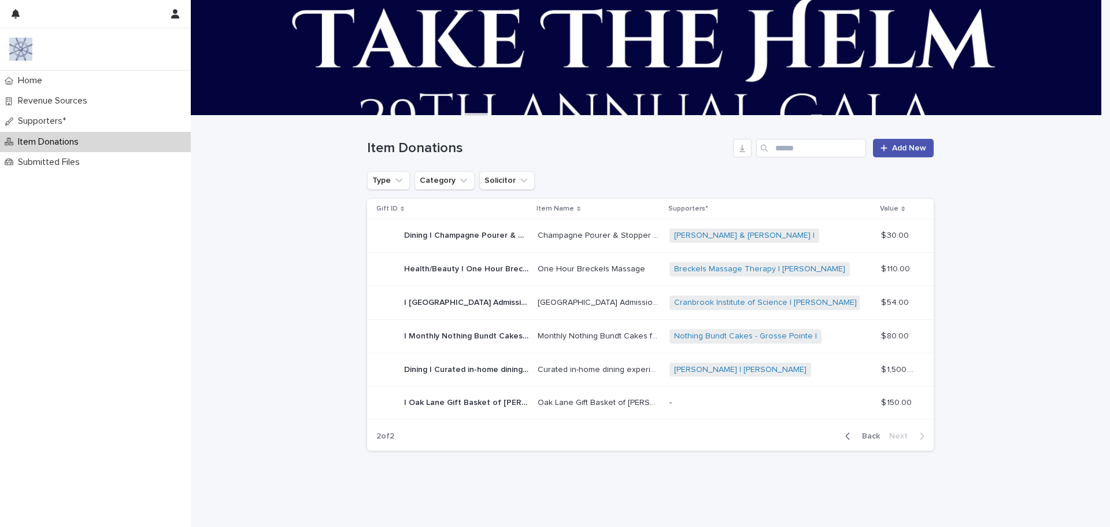
click at [631, 401] on p "Oak Lane Gift Basket of [PERSON_NAME] Products" at bounding box center [600, 401] width 125 height 12
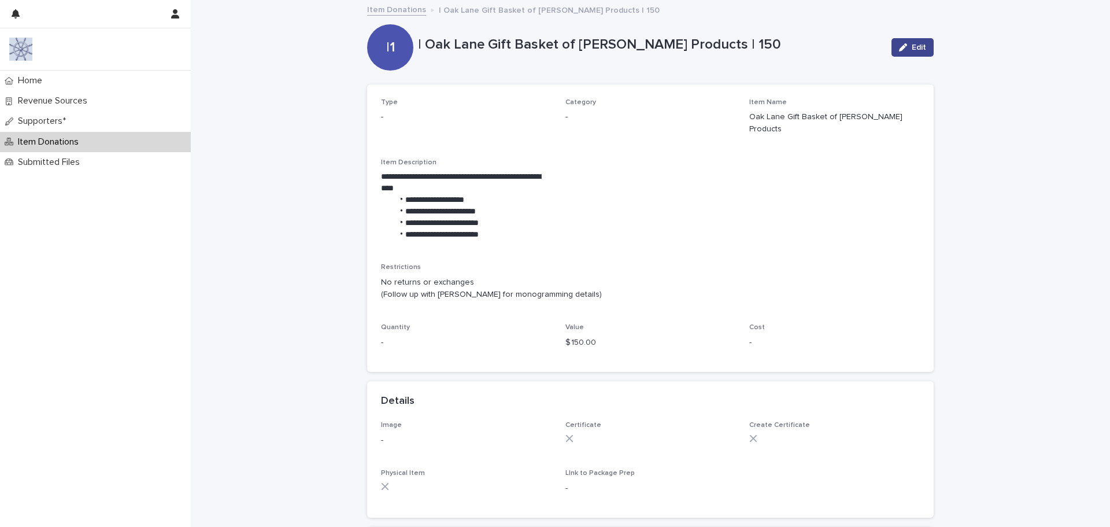
click at [913, 44] on span "Edit" at bounding box center [919, 47] width 14 height 8
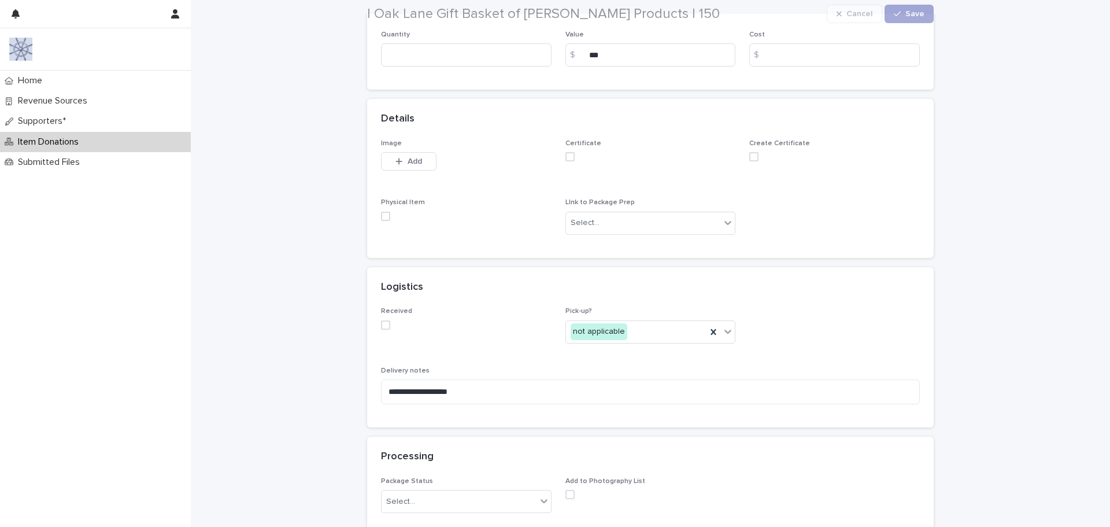
scroll to position [347, 0]
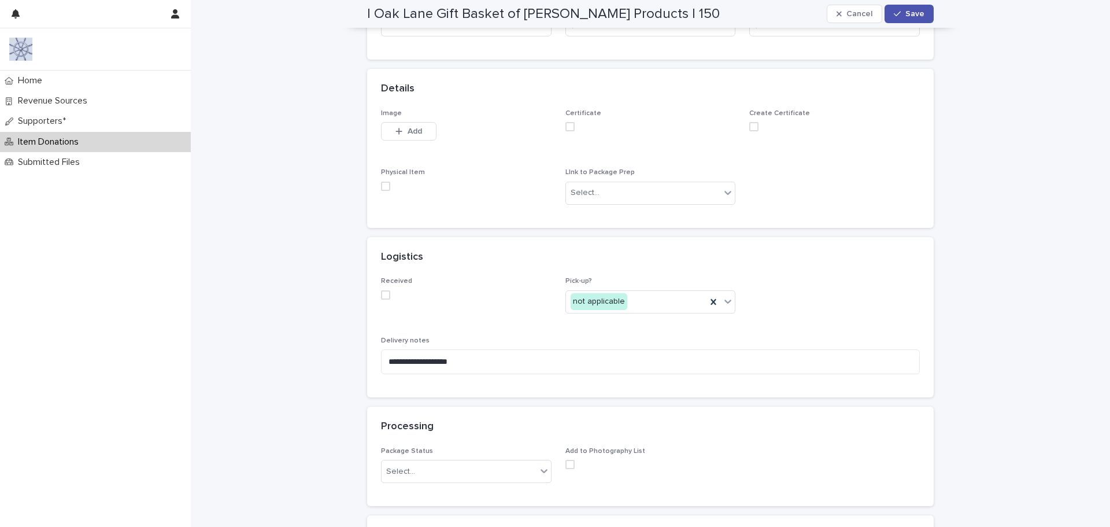
click at [383, 187] on span at bounding box center [385, 186] width 9 height 9
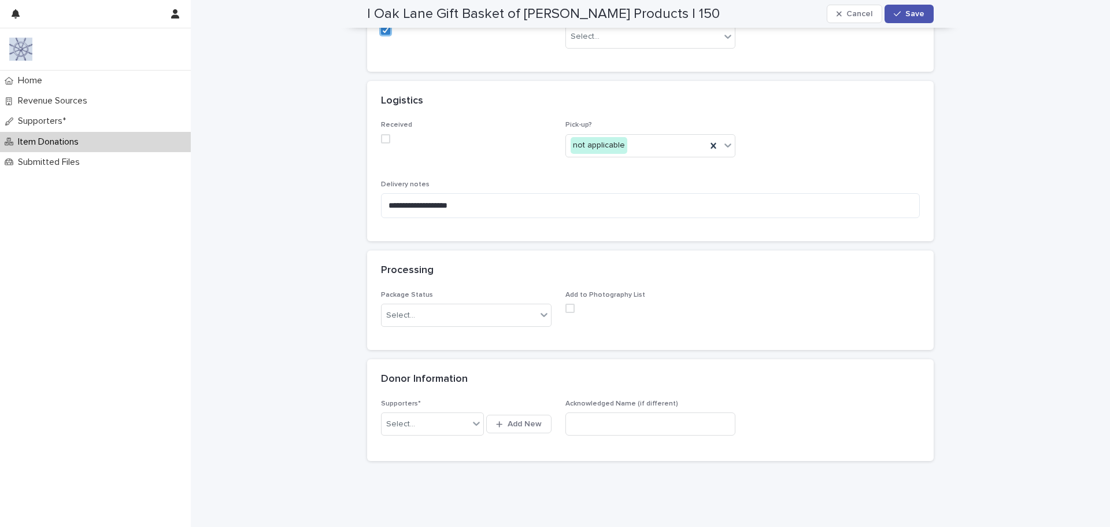
scroll to position [520, 0]
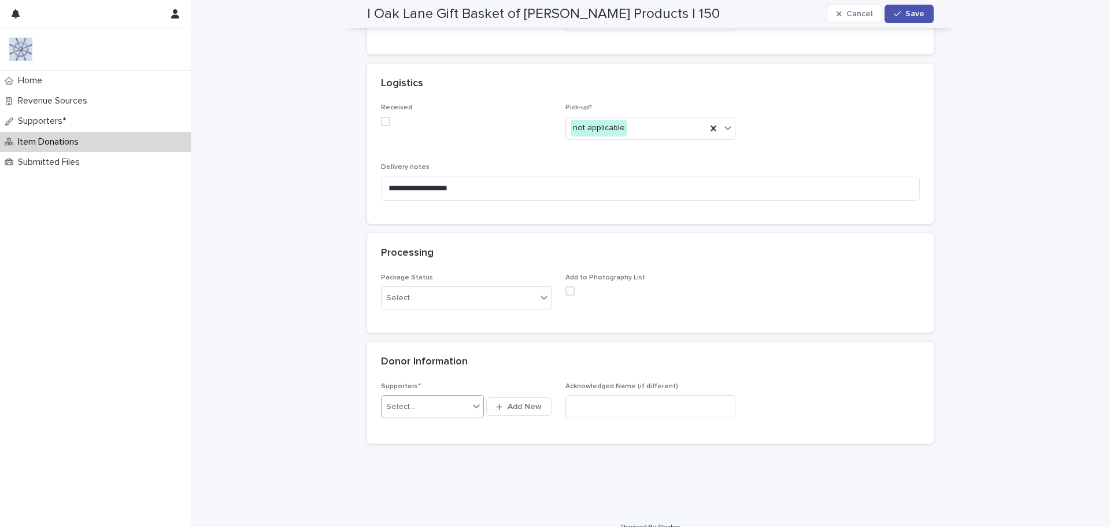
click at [397, 404] on div "Select..." at bounding box center [400, 407] width 29 height 12
type input "****"
click at [422, 432] on div "[PERSON_NAME] & [PERSON_NAME] |" at bounding box center [429, 429] width 103 height 20
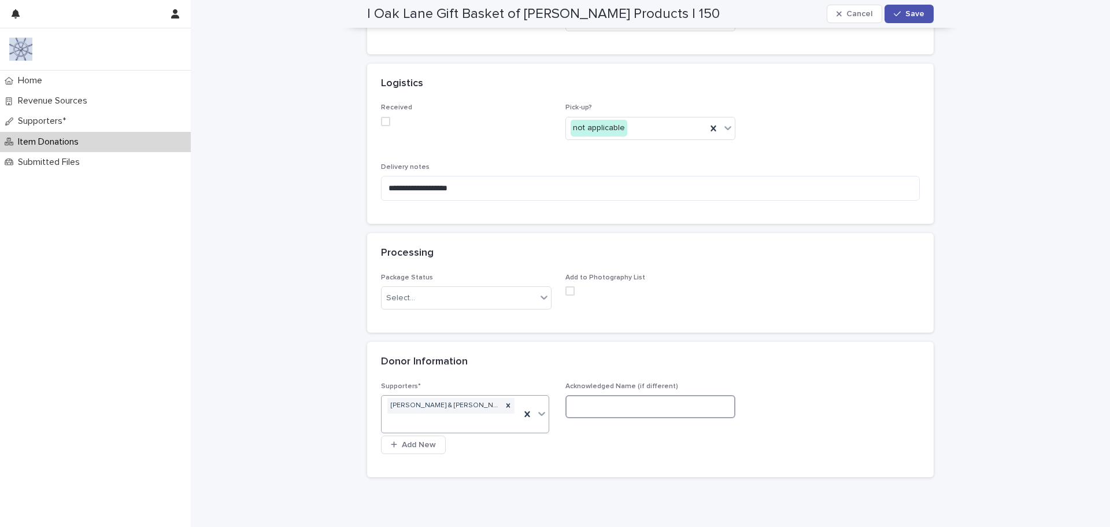
click at [575, 414] on input at bounding box center [650, 406] width 171 height 23
type input "**********"
click at [437, 302] on div "Select..." at bounding box center [459, 298] width 155 height 19
click at [565, 292] on span at bounding box center [569, 290] width 9 height 9
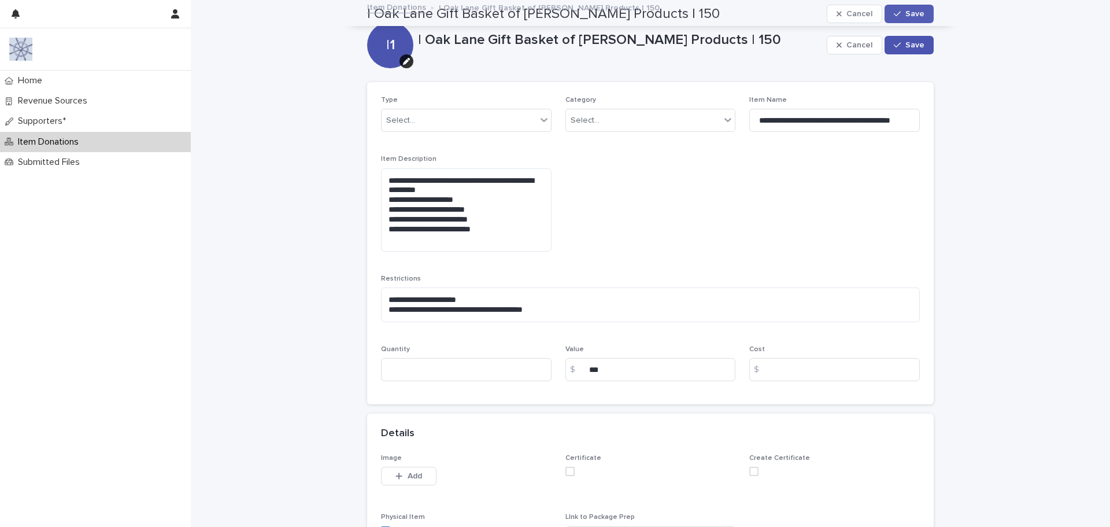
scroll to position [0, 0]
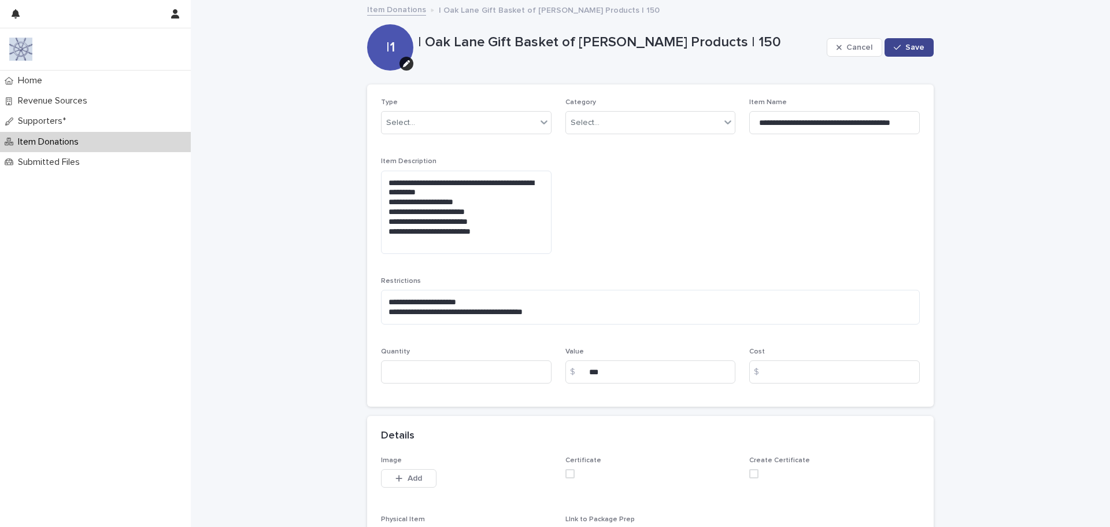
click at [897, 51] on icon "button" at bounding box center [897, 47] width 7 height 8
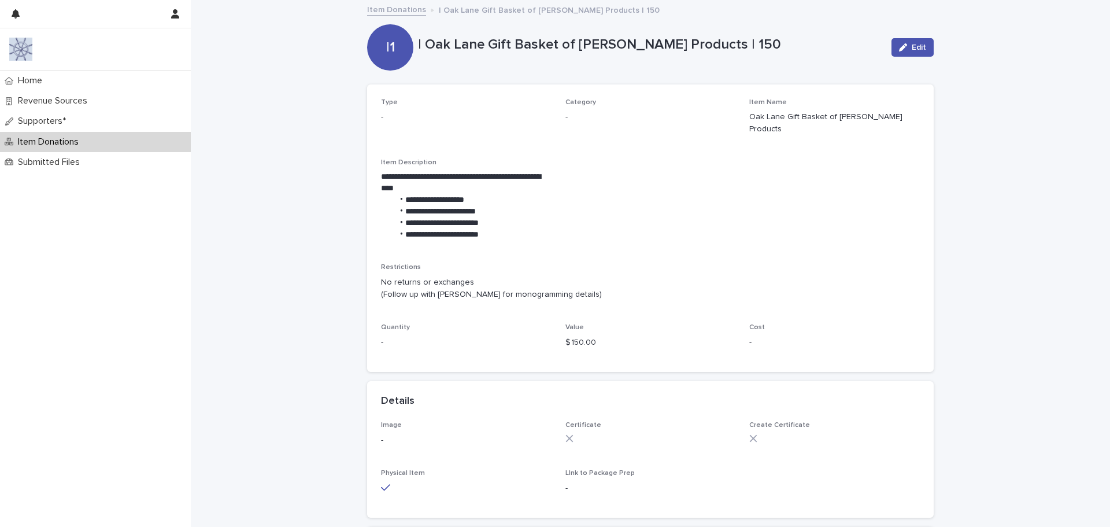
click at [79, 142] on p "Item Donations" at bounding box center [50, 141] width 75 height 11
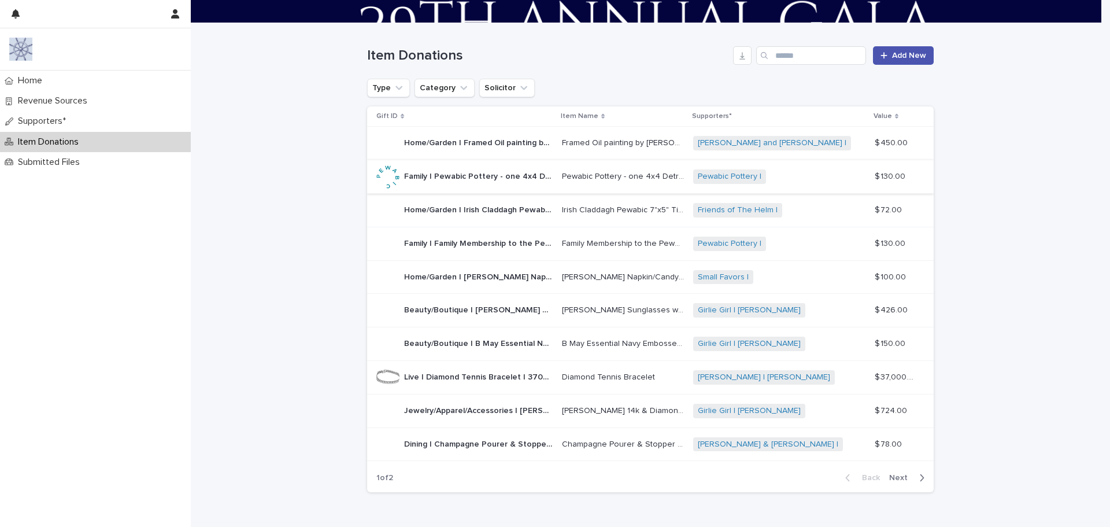
scroll to position [158, 0]
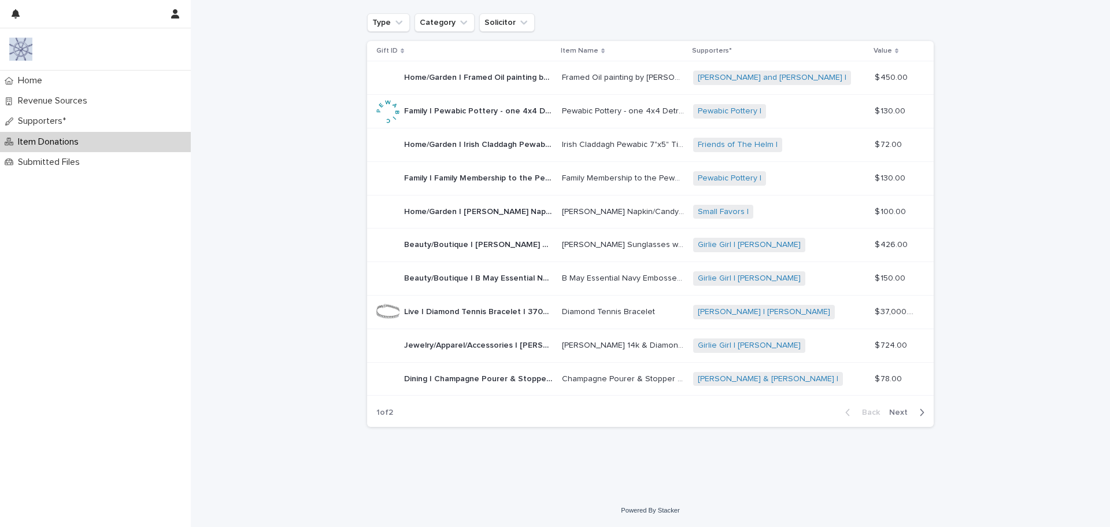
click at [894, 415] on span "Next" at bounding box center [901, 412] width 25 height 8
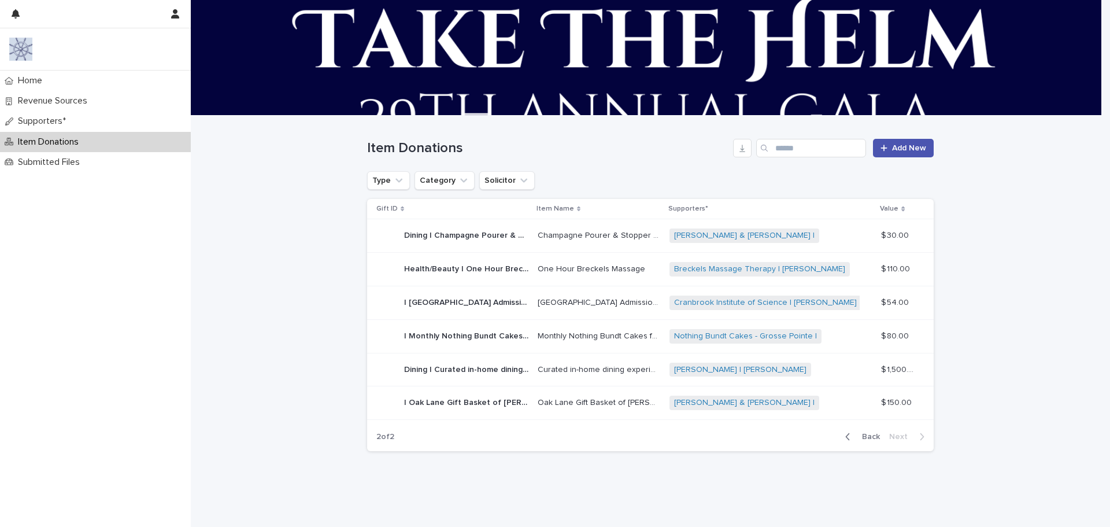
click at [52, 140] on p "Item Donations" at bounding box center [50, 141] width 75 height 11
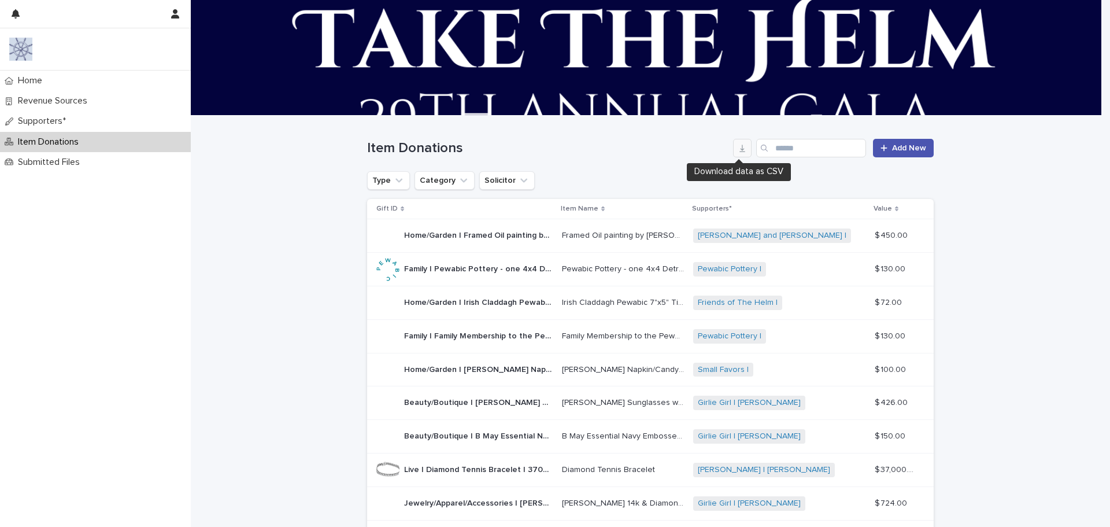
click at [738, 147] on icon "button" at bounding box center [742, 147] width 9 height 9
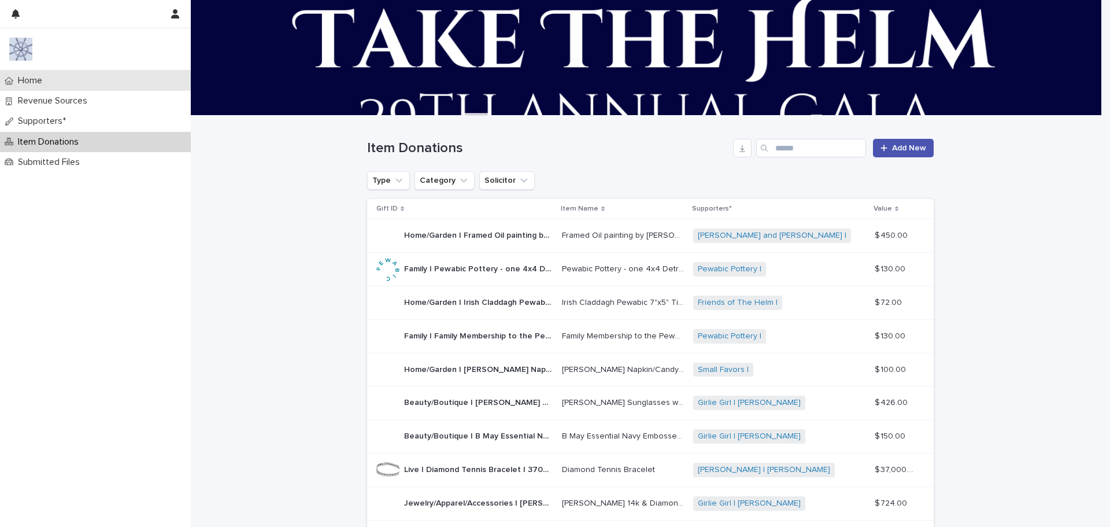
click at [32, 79] on p "Home" at bounding box center [32, 80] width 38 height 11
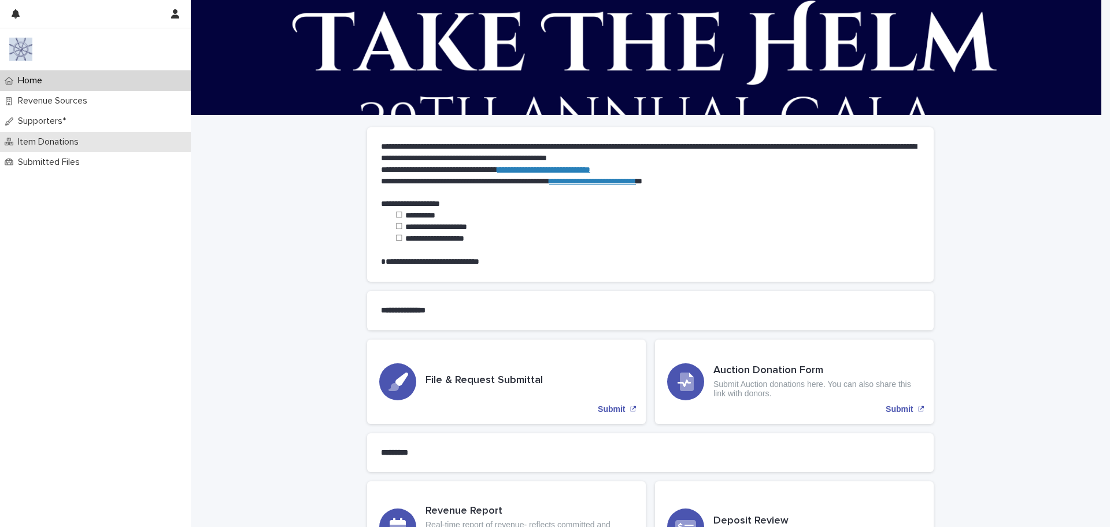
click at [58, 136] on p "Item Donations" at bounding box center [50, 141] width 75 height 11
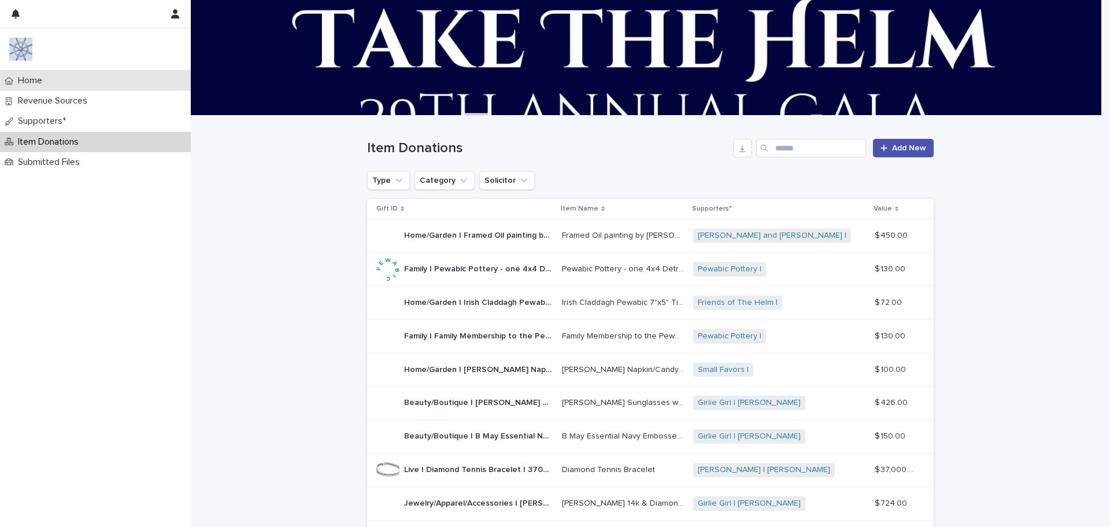
click at [46, 84] on p "Home" at bounding box center [32, 80] width 38 height 11
